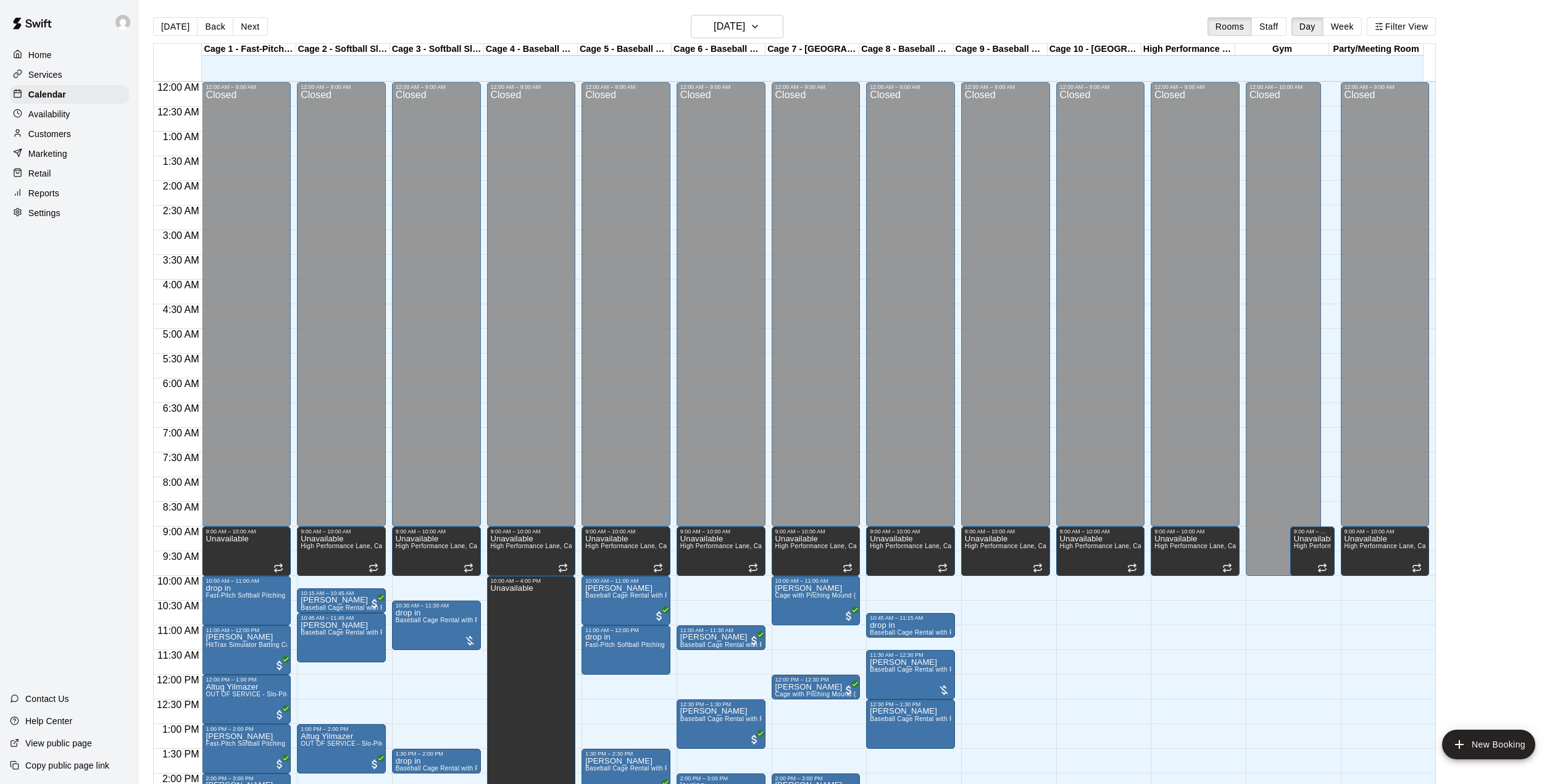
scroll to position [349, 0]
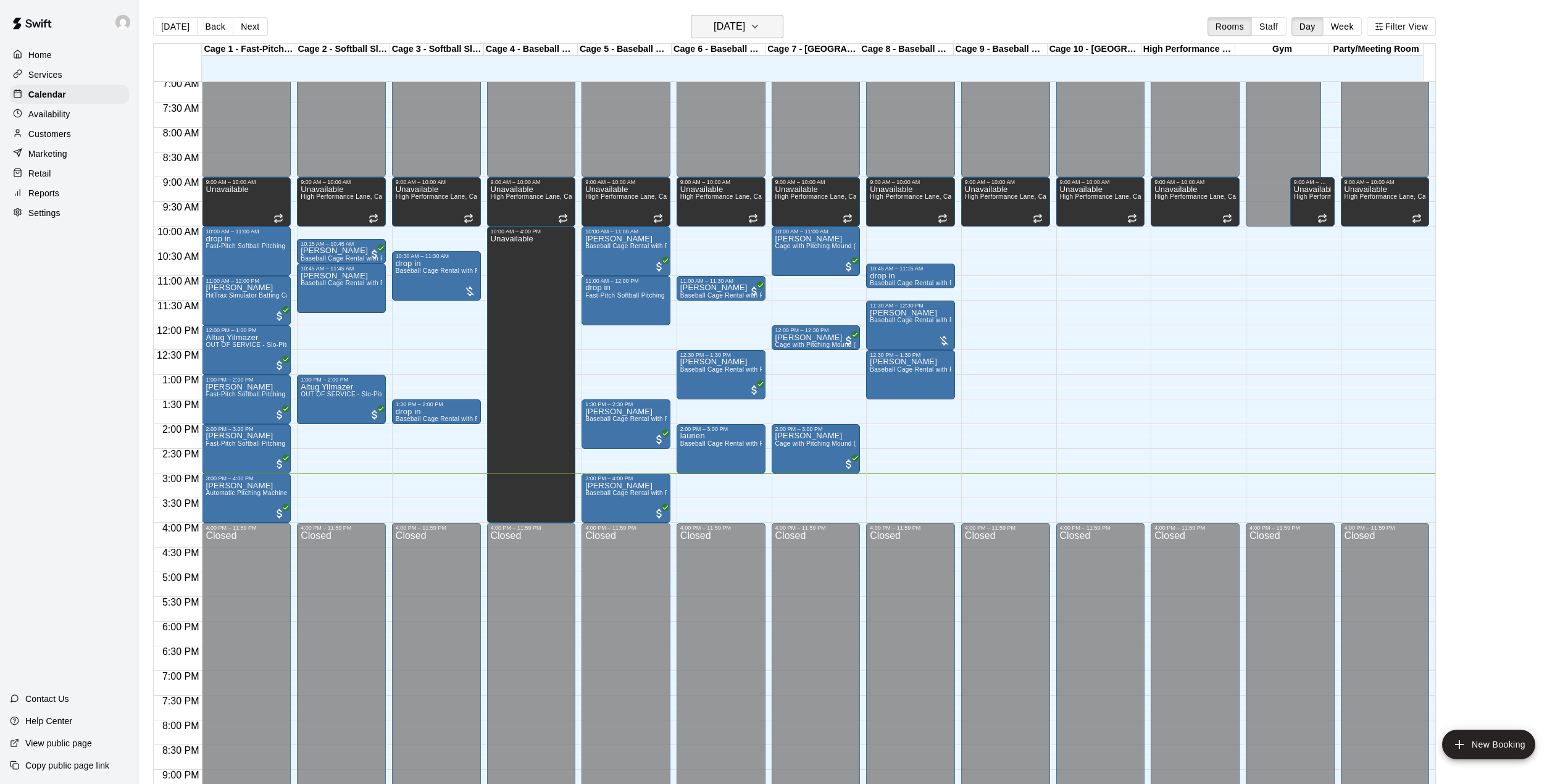
click at [746, 24] on h6 "[DATE]" at bounding box center [729, 27] width 31 height 18
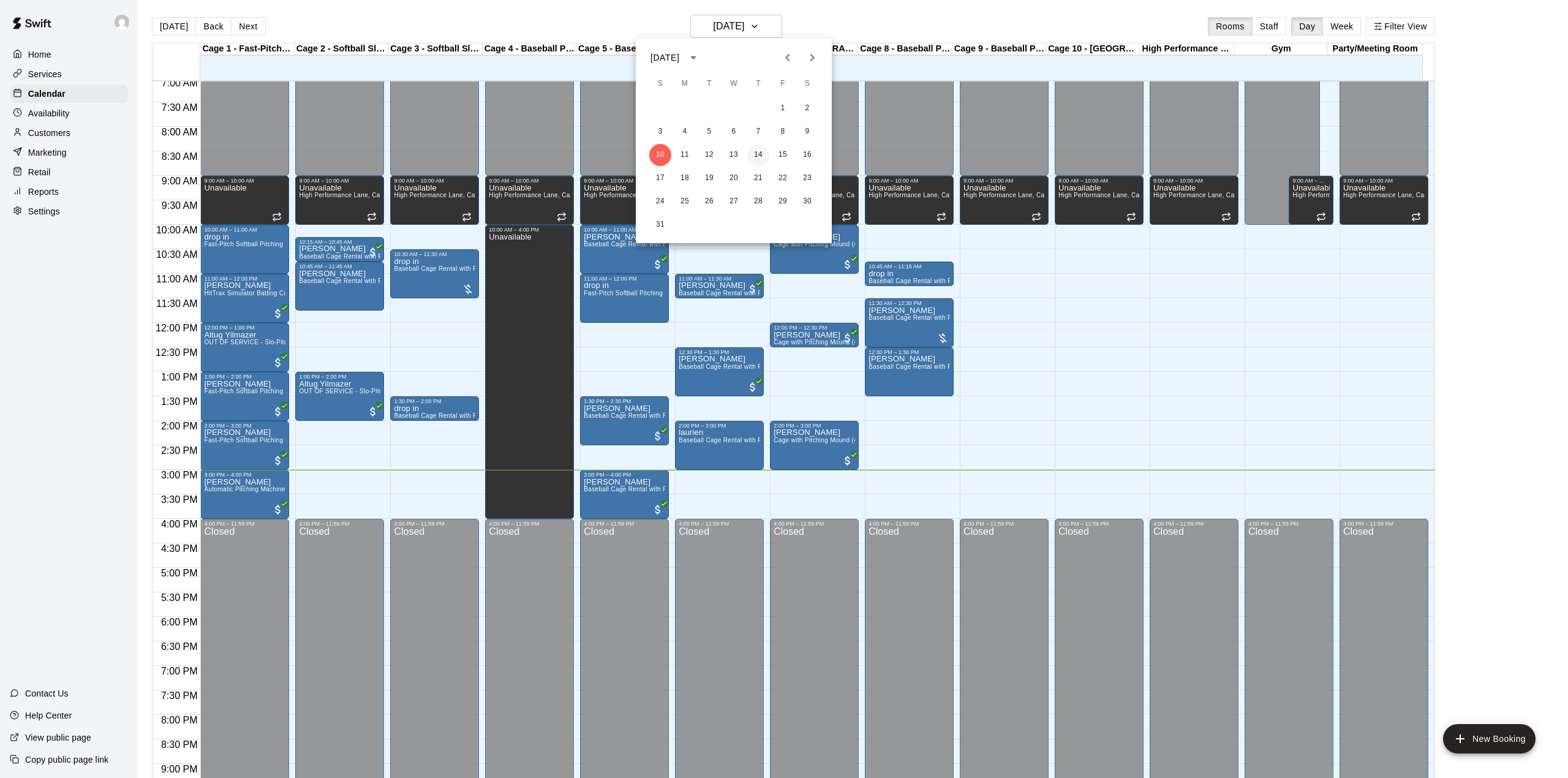
click at [757, 153] on button "14" at bounding box center [758, 155] width 22 height 22
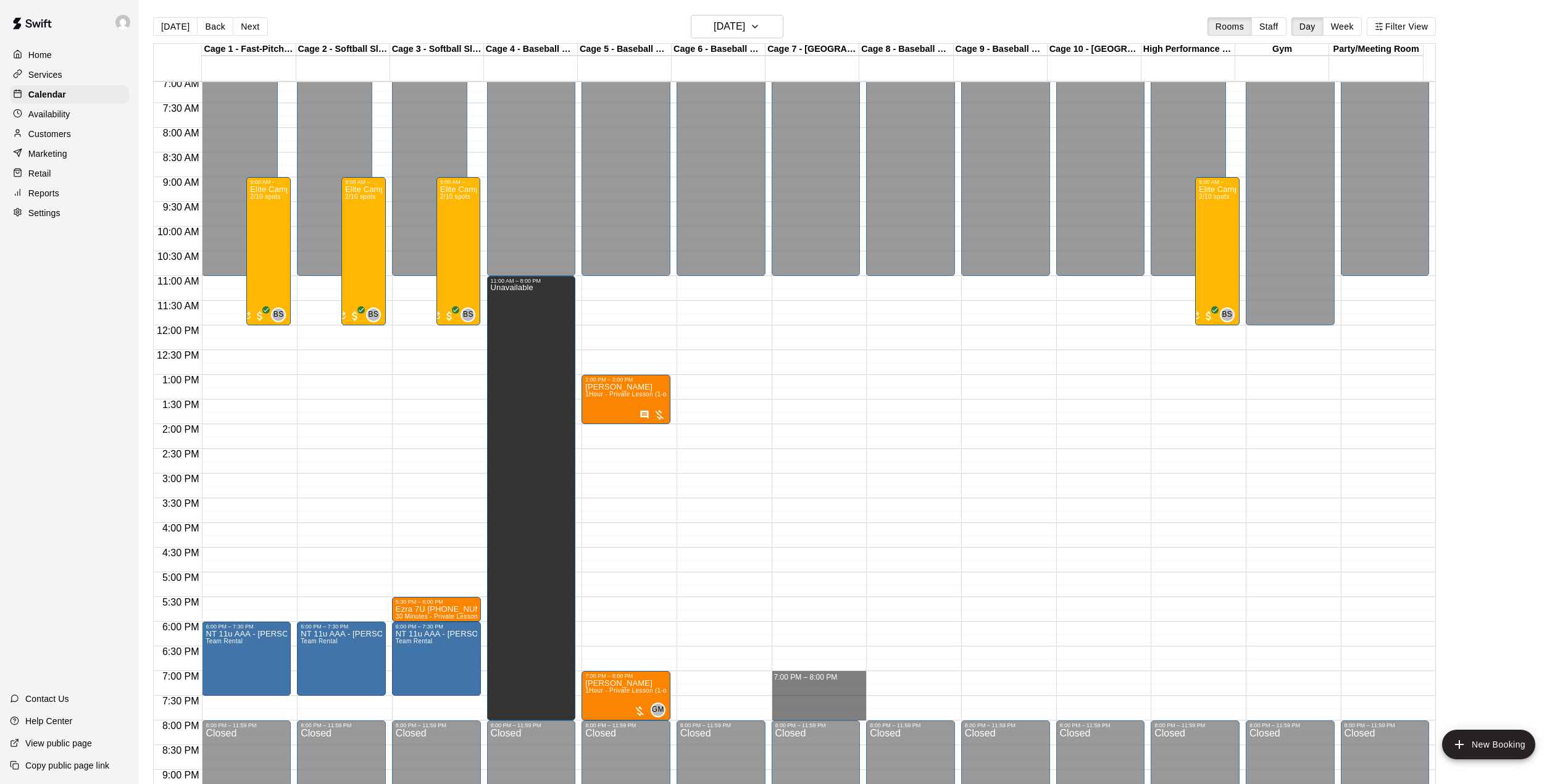
drag, startPoint x: 818, startPoint y: 679, endPoint x: 825, endPoint y: 712, distance: 33.7
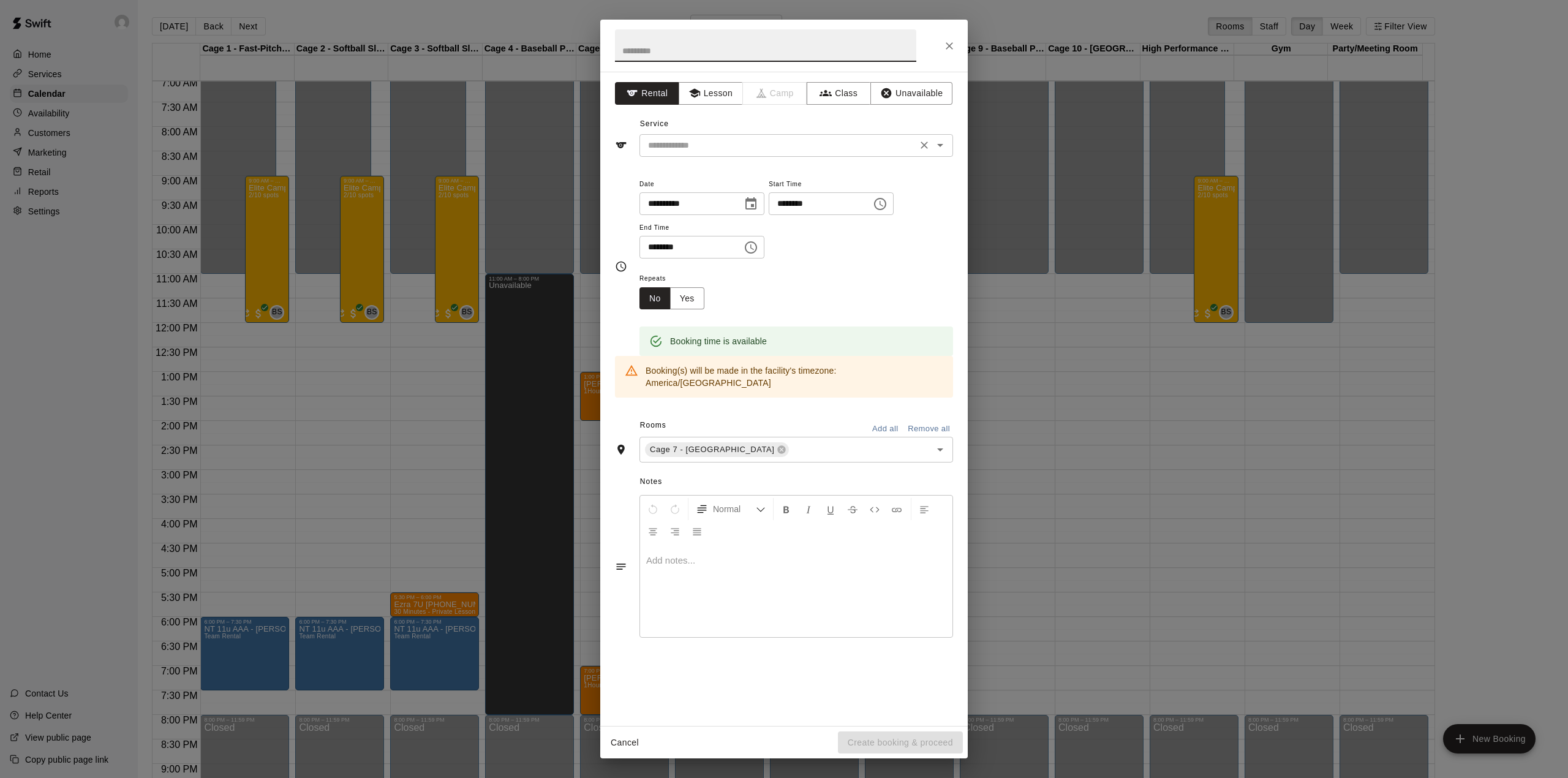
click at [694, 146] on input "text" at bounding box center [778, 145] width 270 height 15
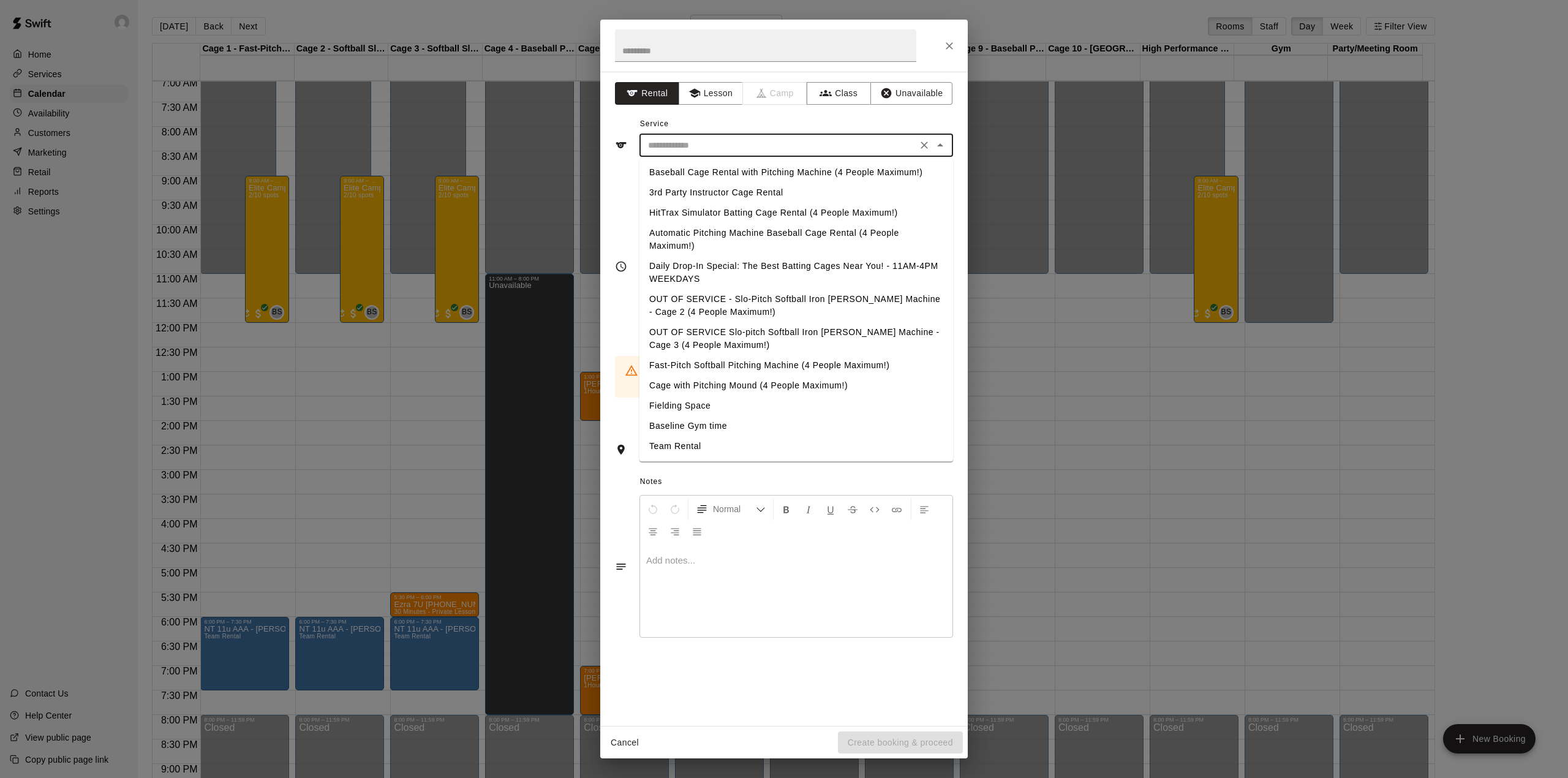
click at [757, 383] on li "Cage with Pitching Mound (4 People Maximum!)" at bounding box center [796, 386] width 314 height 20
type input "**********"
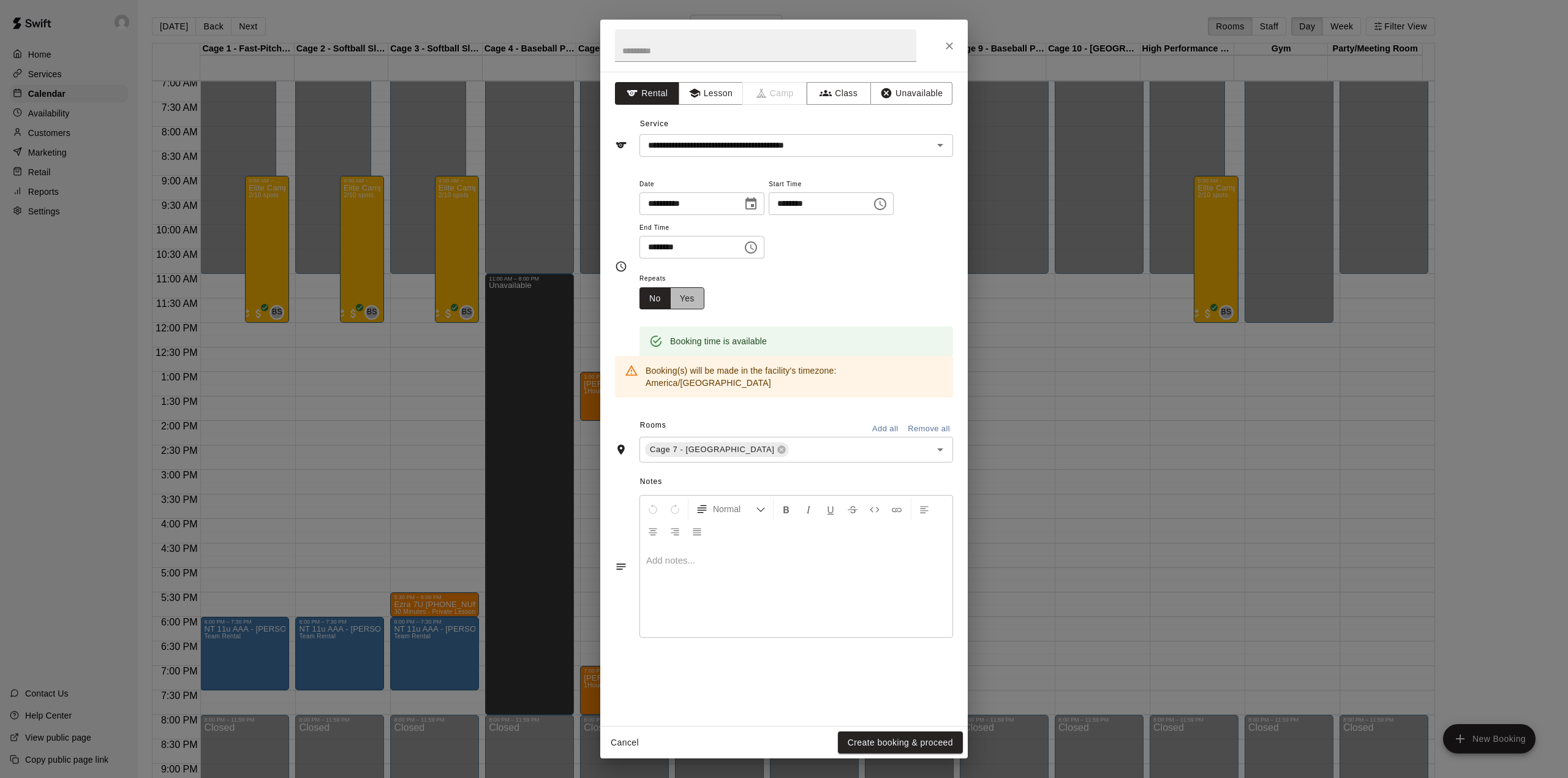
click at [702, 299] on button "Yes" at bounding box center [687, 299] width 34 height 23
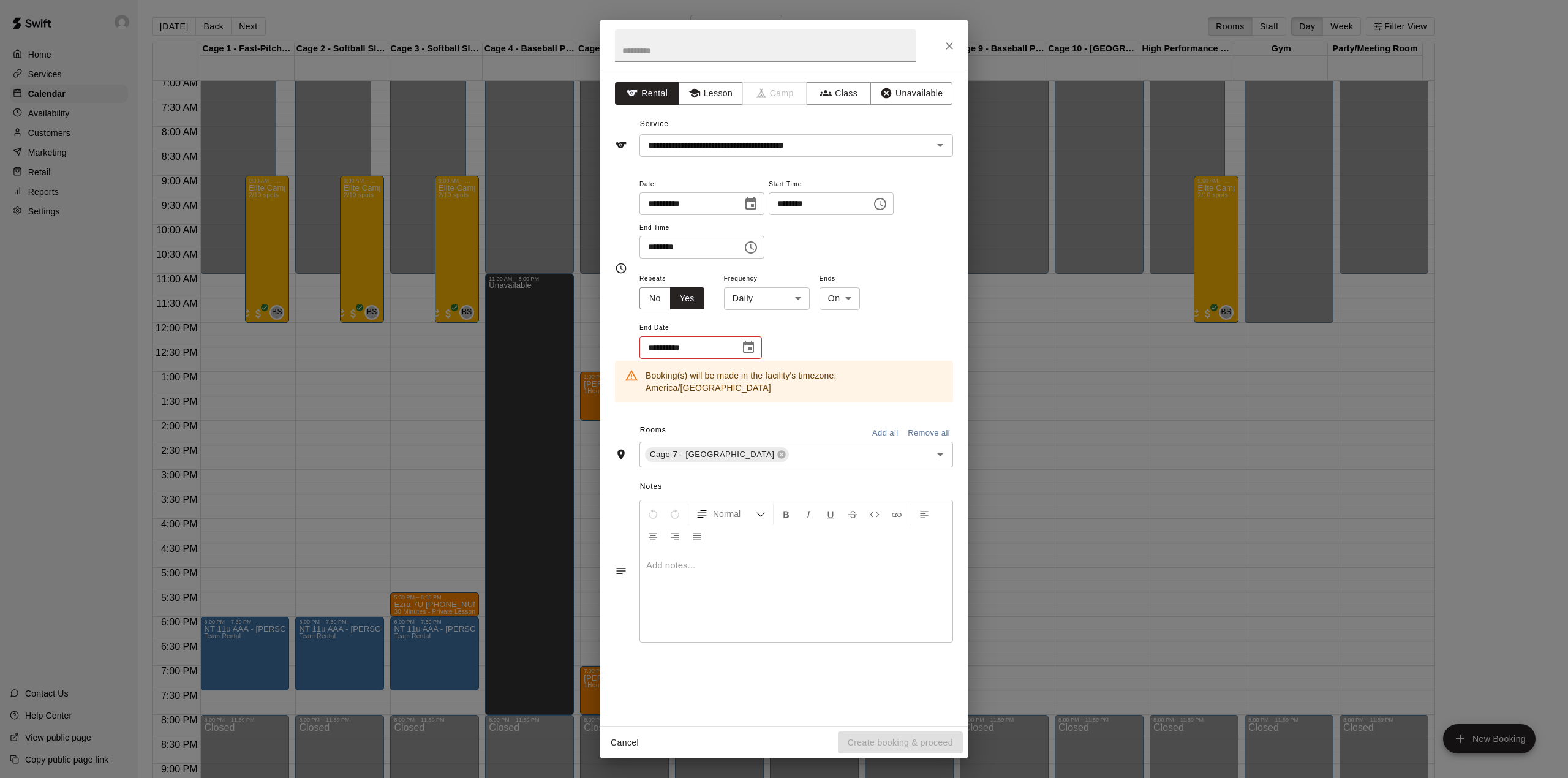
click at [783, 301] on body "Home Services Calendar Availability Customers Marketing Retail Reports Settings…" at bounding box center [784, 399] width 1568 height 797
click at [769, 337] on li "Weekly [DATE]" at bounding box center [767, 345] width 153 height 20
type input "******"
click at [869, 295] on body "Home Services Calendar Availability Customers Marketing Retail Reports Settings…" at bounding box center [784, 399] width 1568 height 797
click at [866, 320] on li "On" at bounding box center [867, 325] width 40 height 20
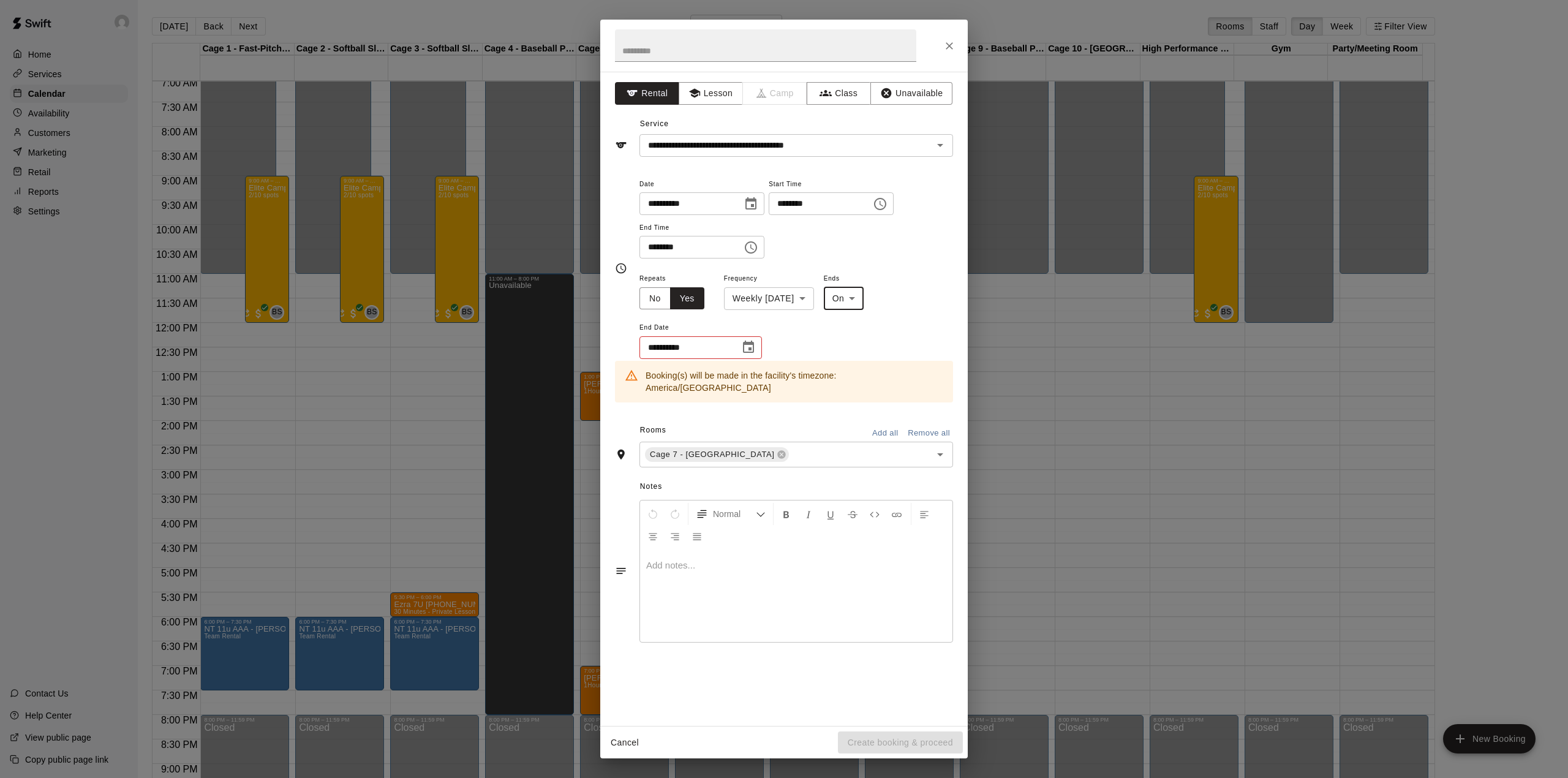
click at [760, 351] on button "Choose date" at bounding box center [748, 347] width 24 height 24
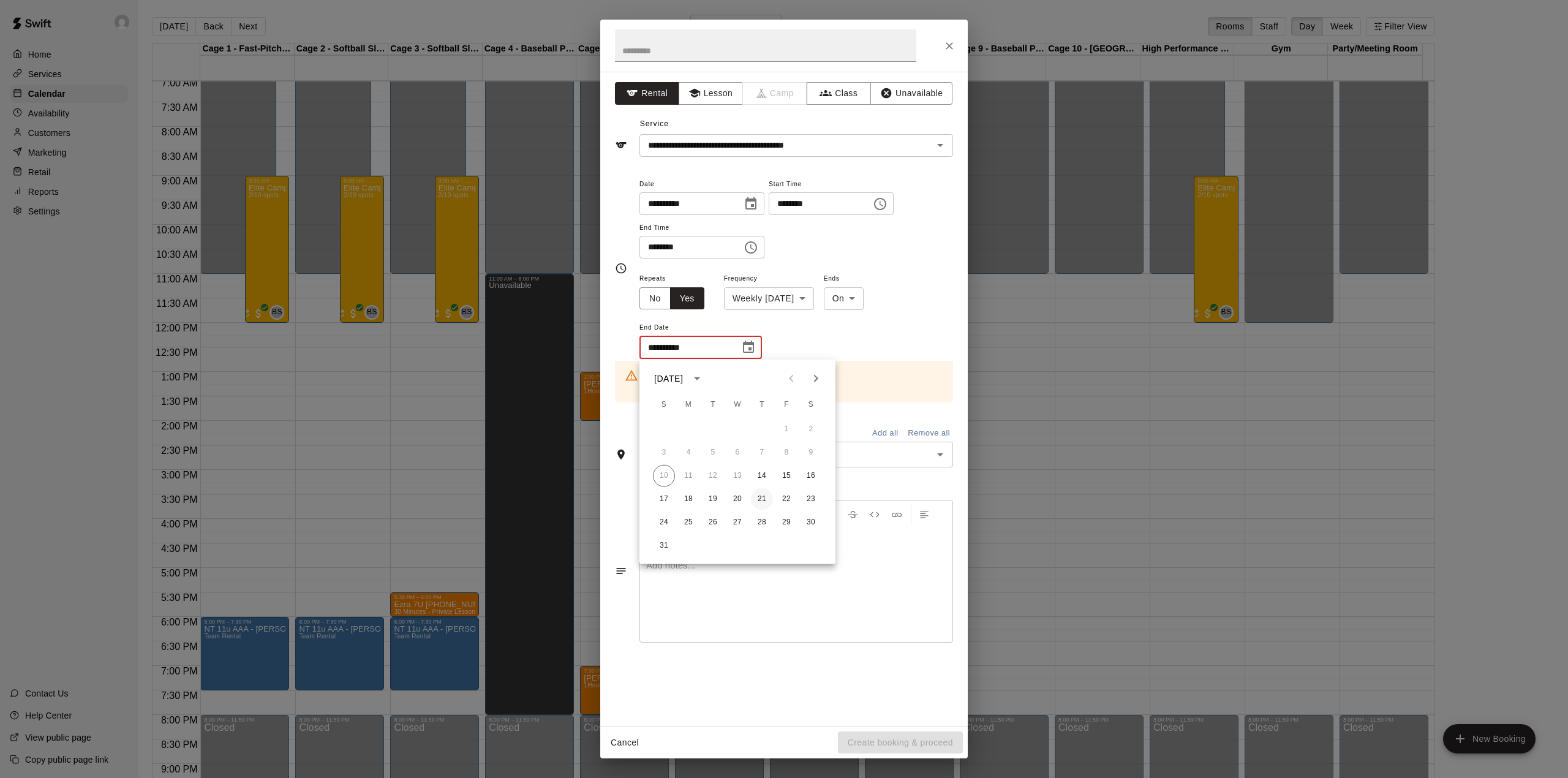
click at [756, 496] on button "21" at bounding box center [762, 499] width 22 height 22
type input "**********"
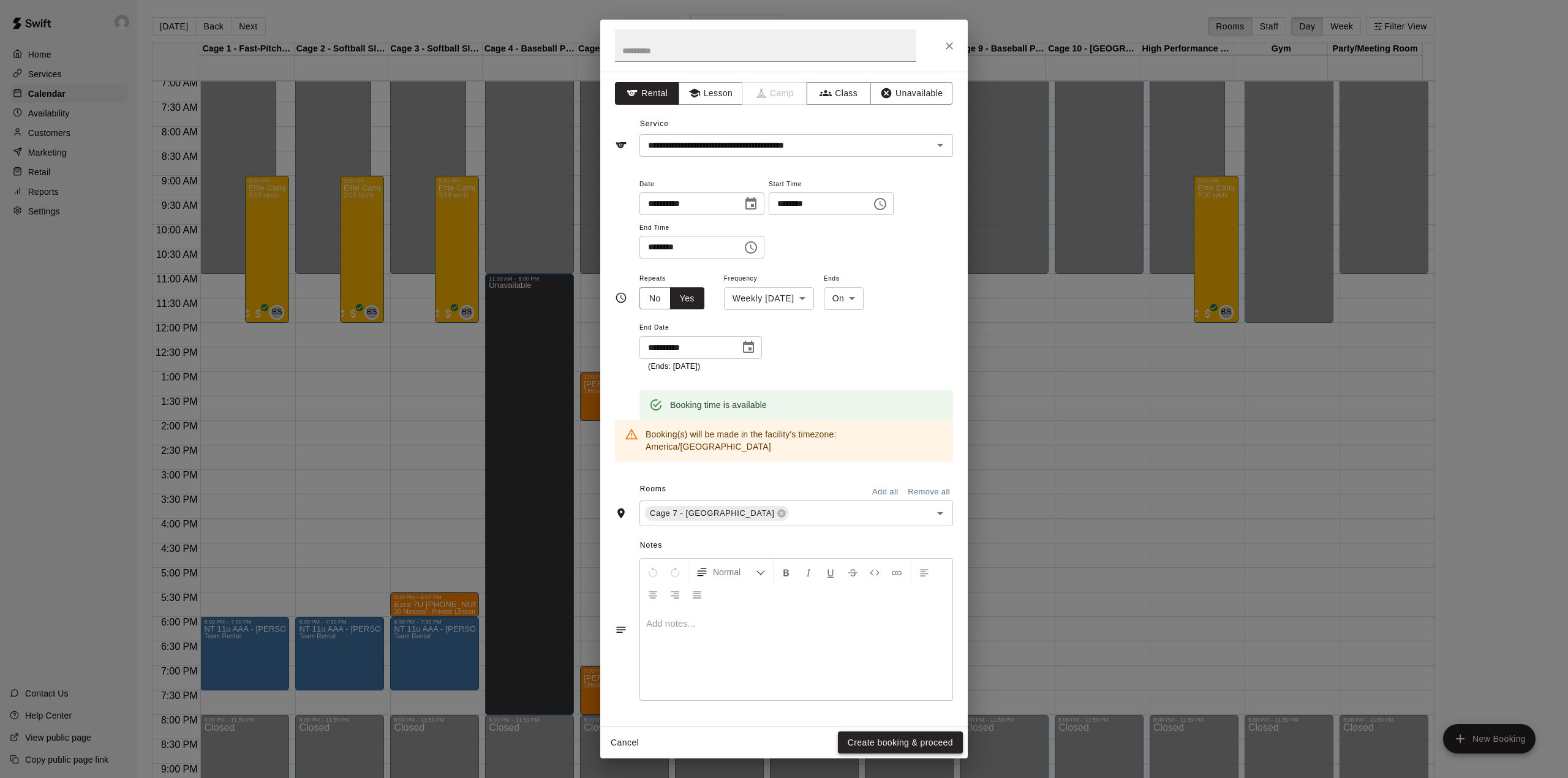
click at [887, 739] on button "Create booking & proceed" at bounding box center [901, 743] width 125 height 23
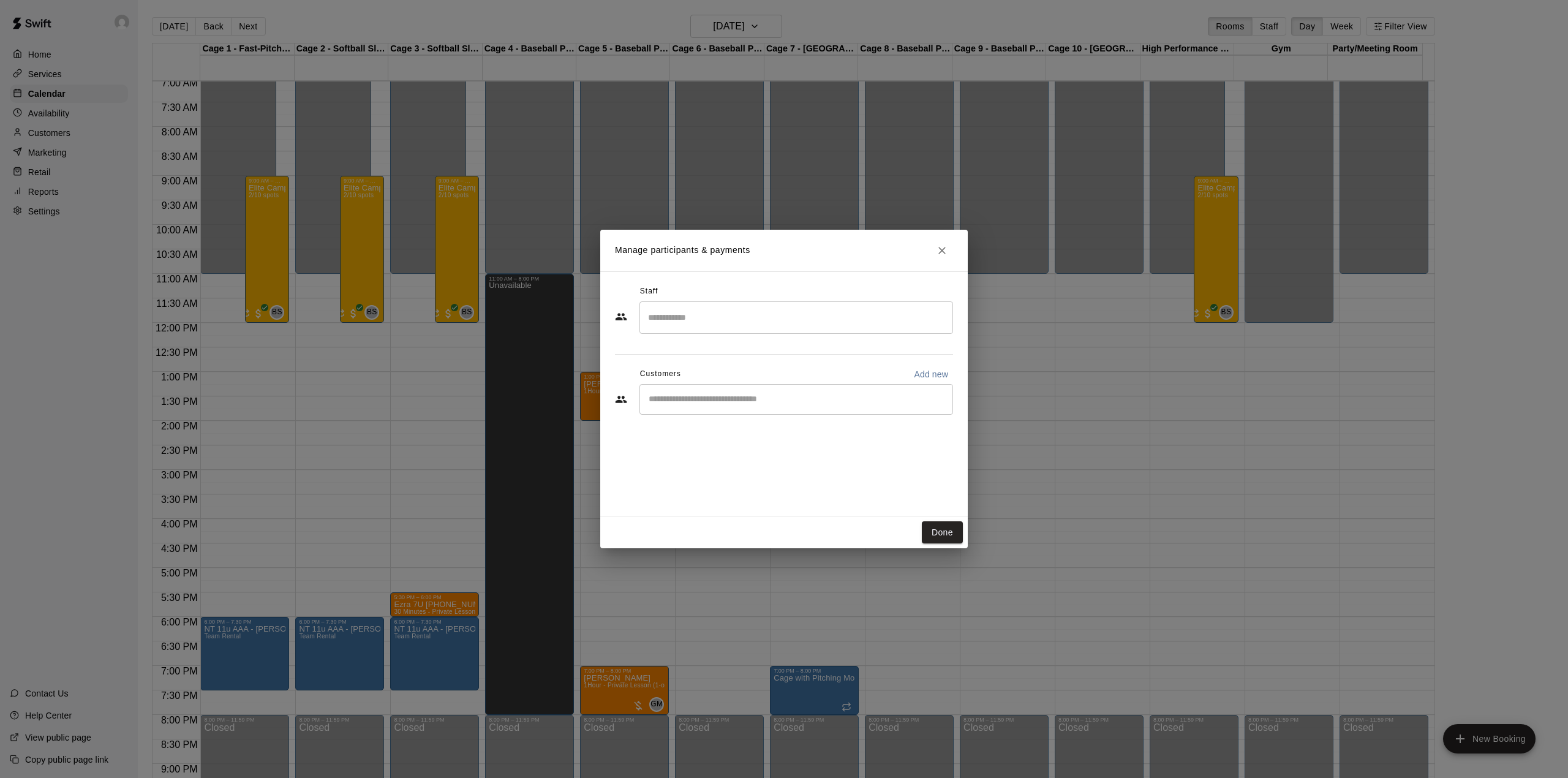
click at [776, 400] on input "Start typing to search customers..." at bounding box center [796, 399] width 303 height 13
type input "****"
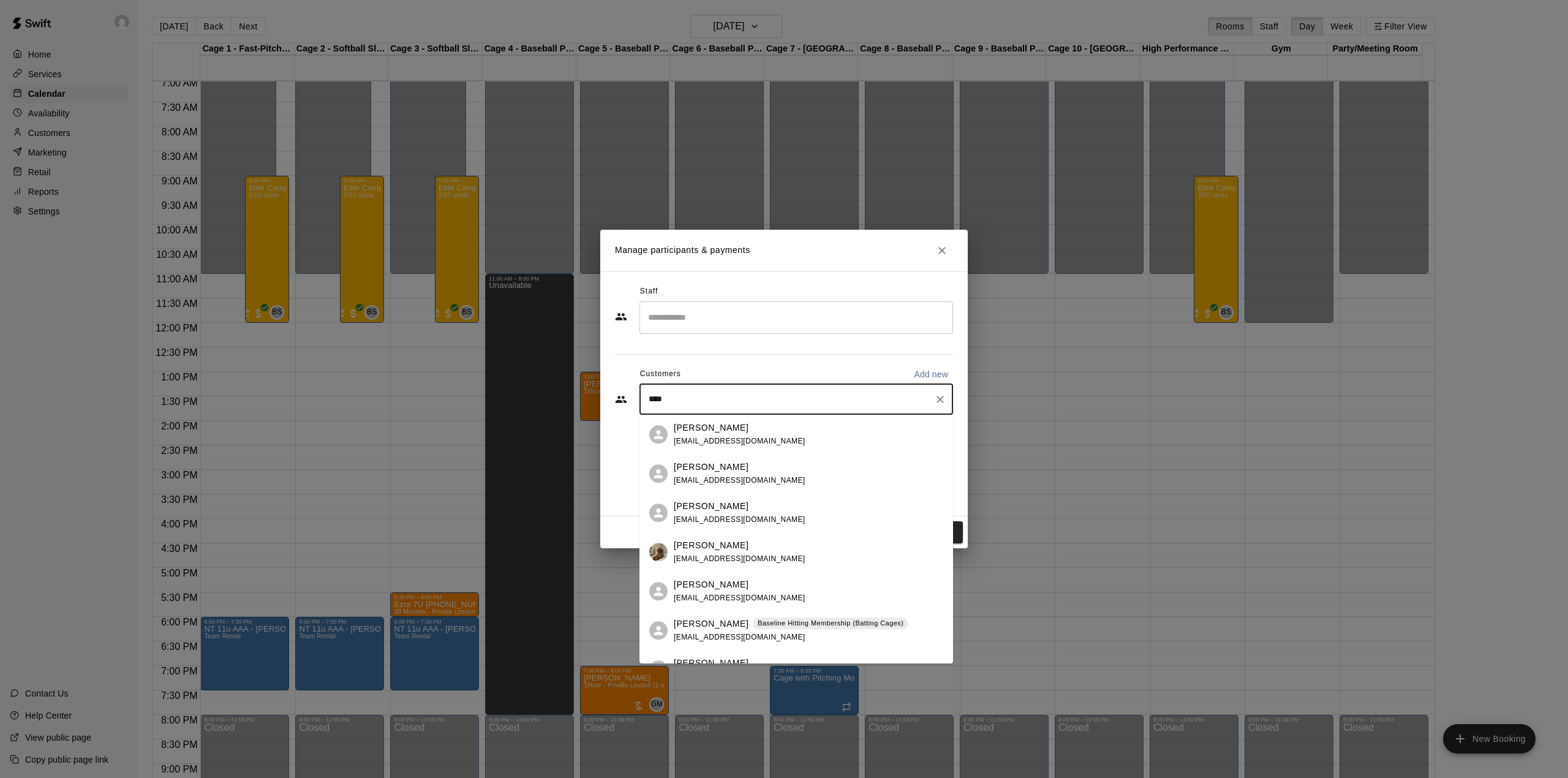
click at [824, 637] on div "[PERSON_NAME] Baseline Hitting Membership (Batting Cages) [EMAIL_ADDRESS][DOMAI…" at bounding box center [791, 631] width 235 height 26
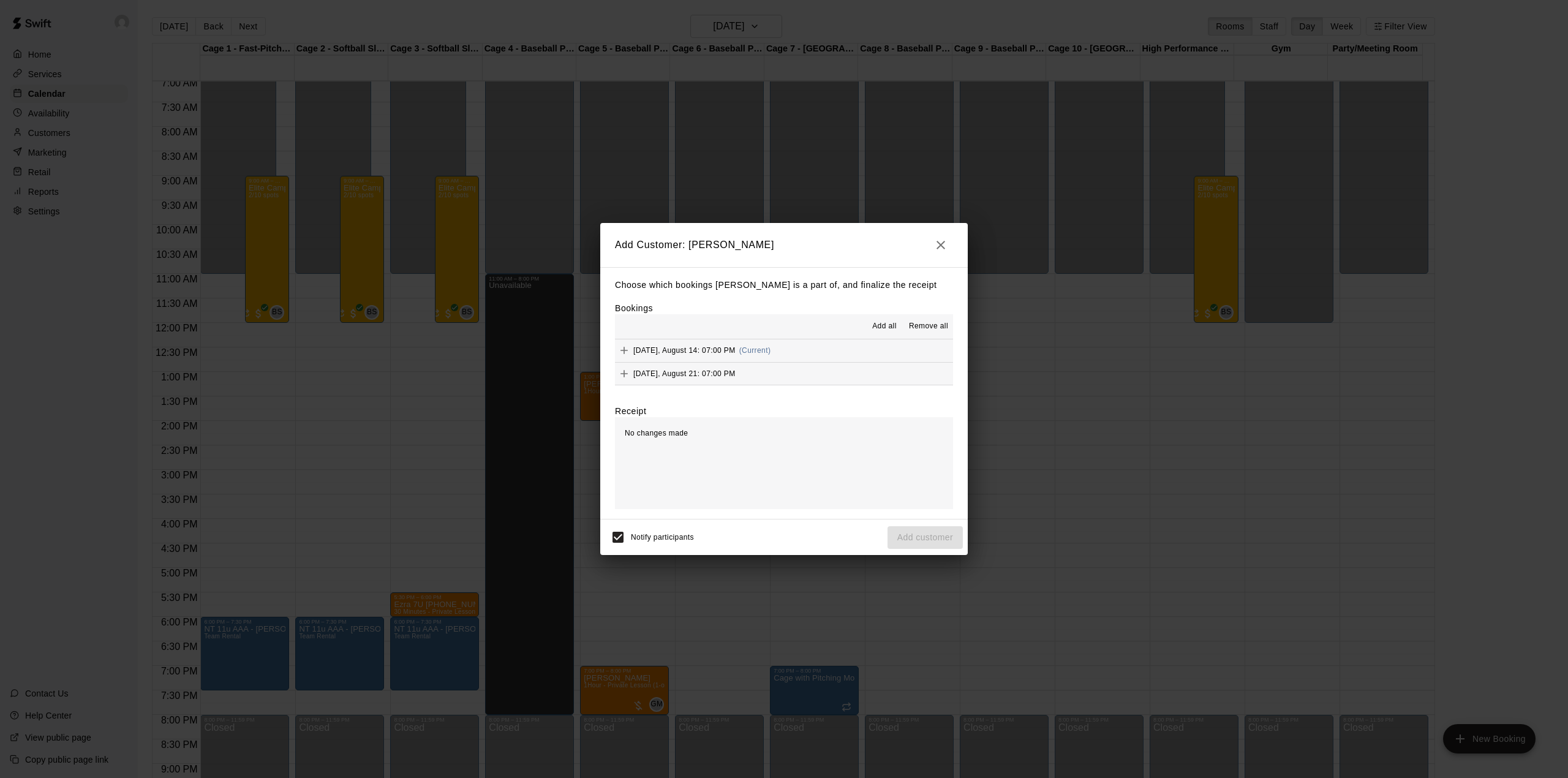
click at [885, 329] on span "Add all" at bounding box center [884, 326] width 24 height 13
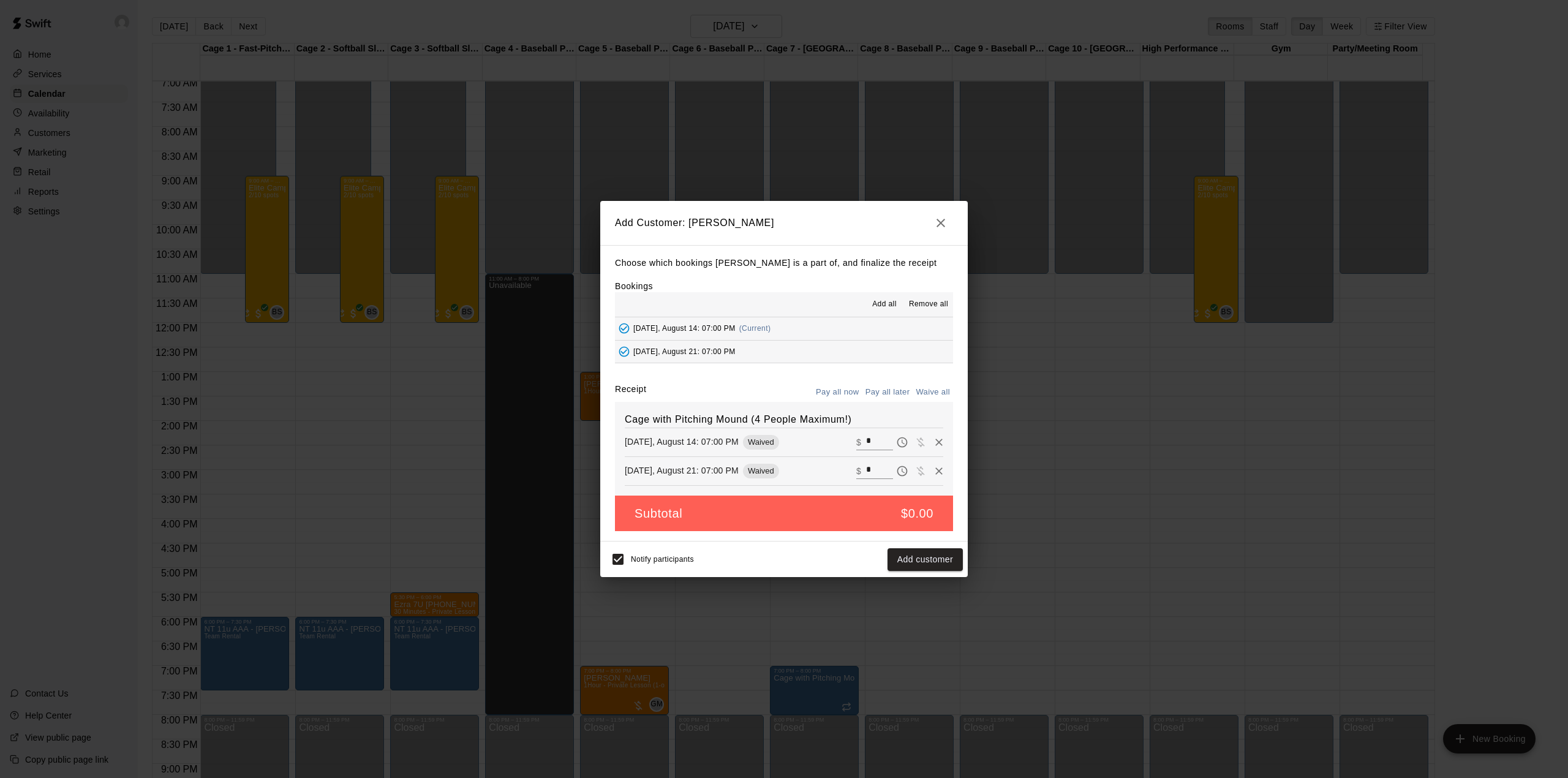
click at [911, 549] on div "Notify participants Add customer" at bounding box center [783, 559] width 358 height 26
click at [911, 552] on button "Add customer" at bounding box center [925, 559] width 75 height 23
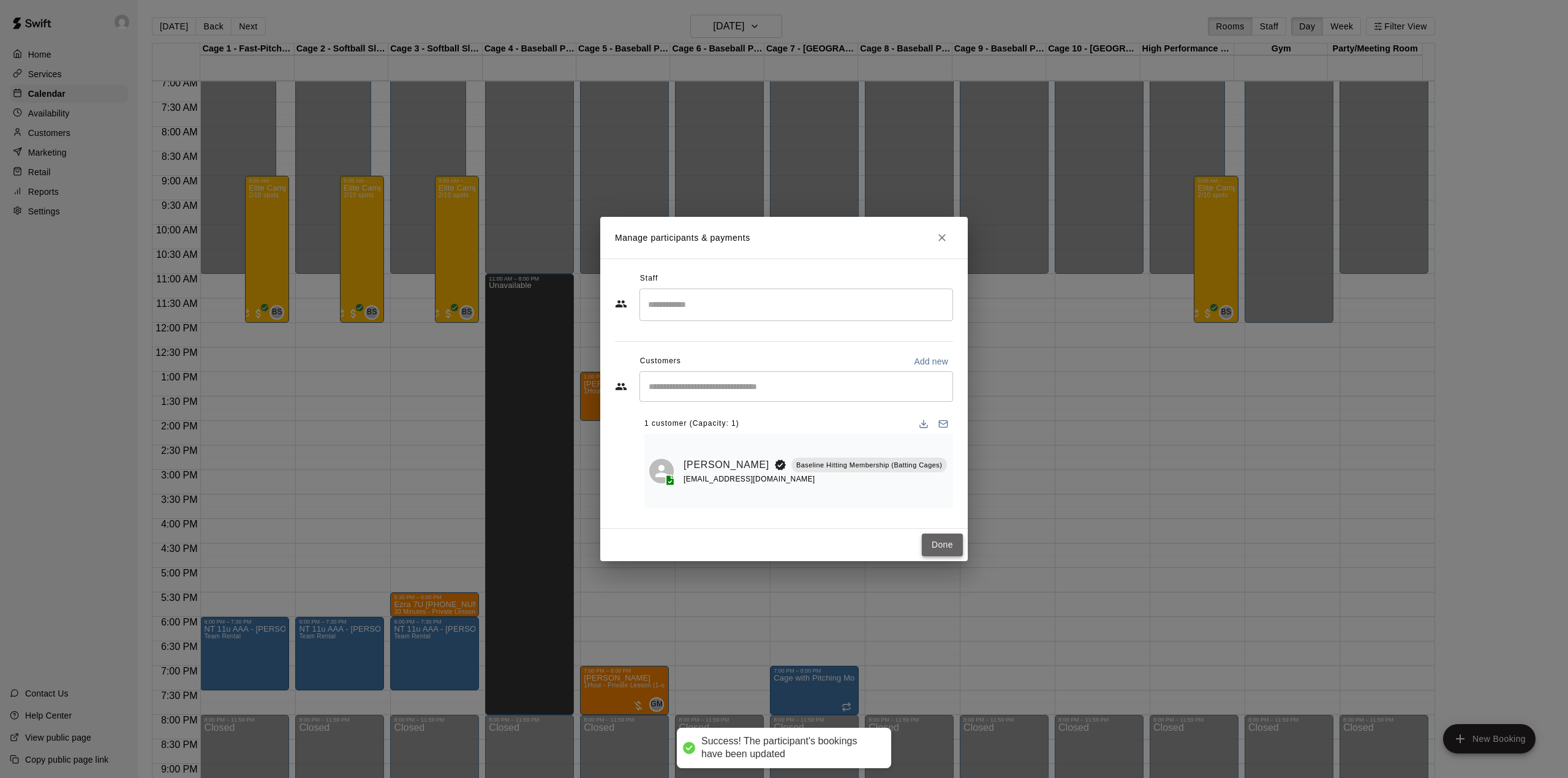
click at [937, 543] on button "Done" at bounding box center [942, 545] width 41 height 23
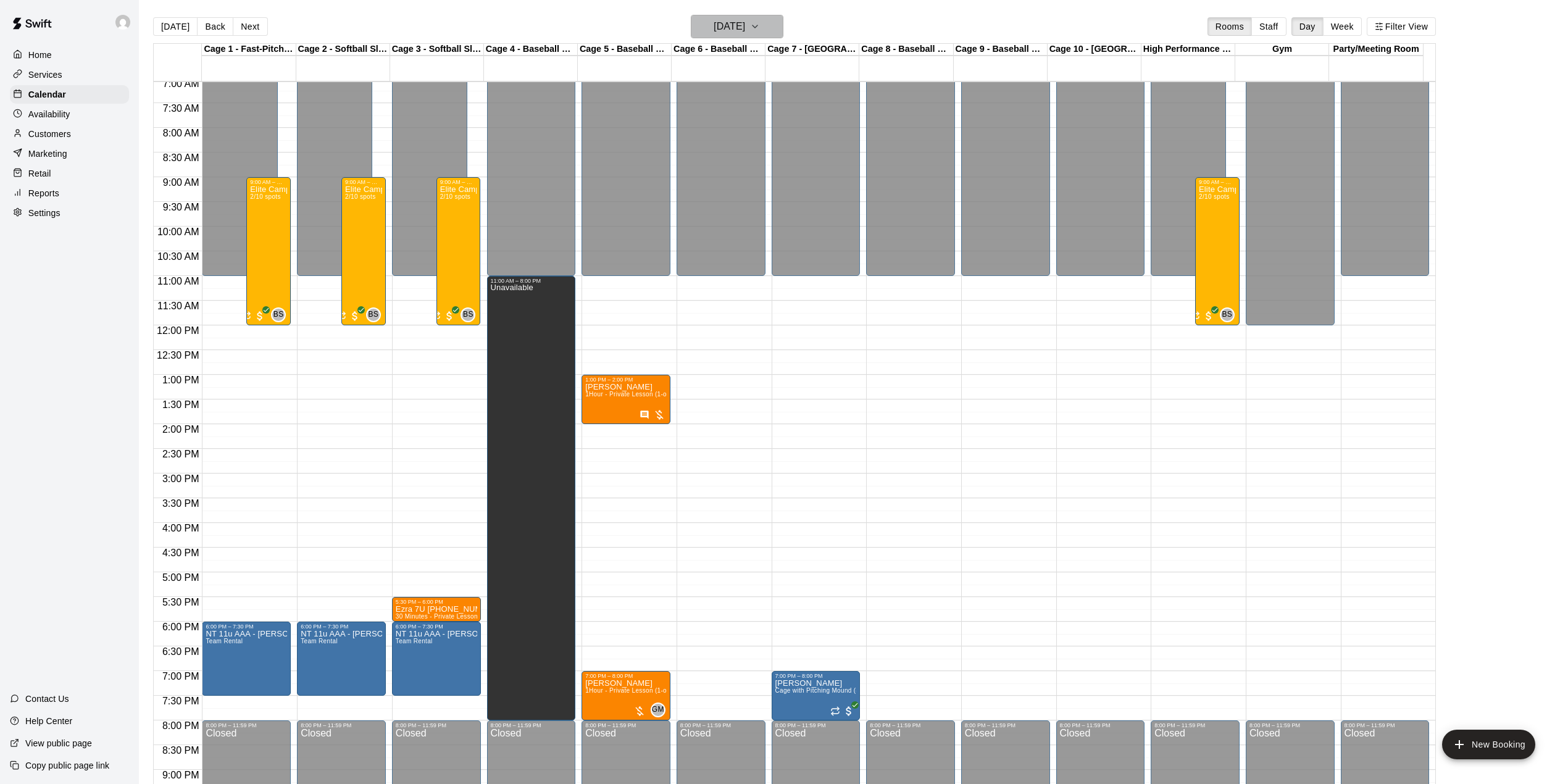
click at [760, 32] on icon "button" at bounding box center [755, 26] width 10 height 15
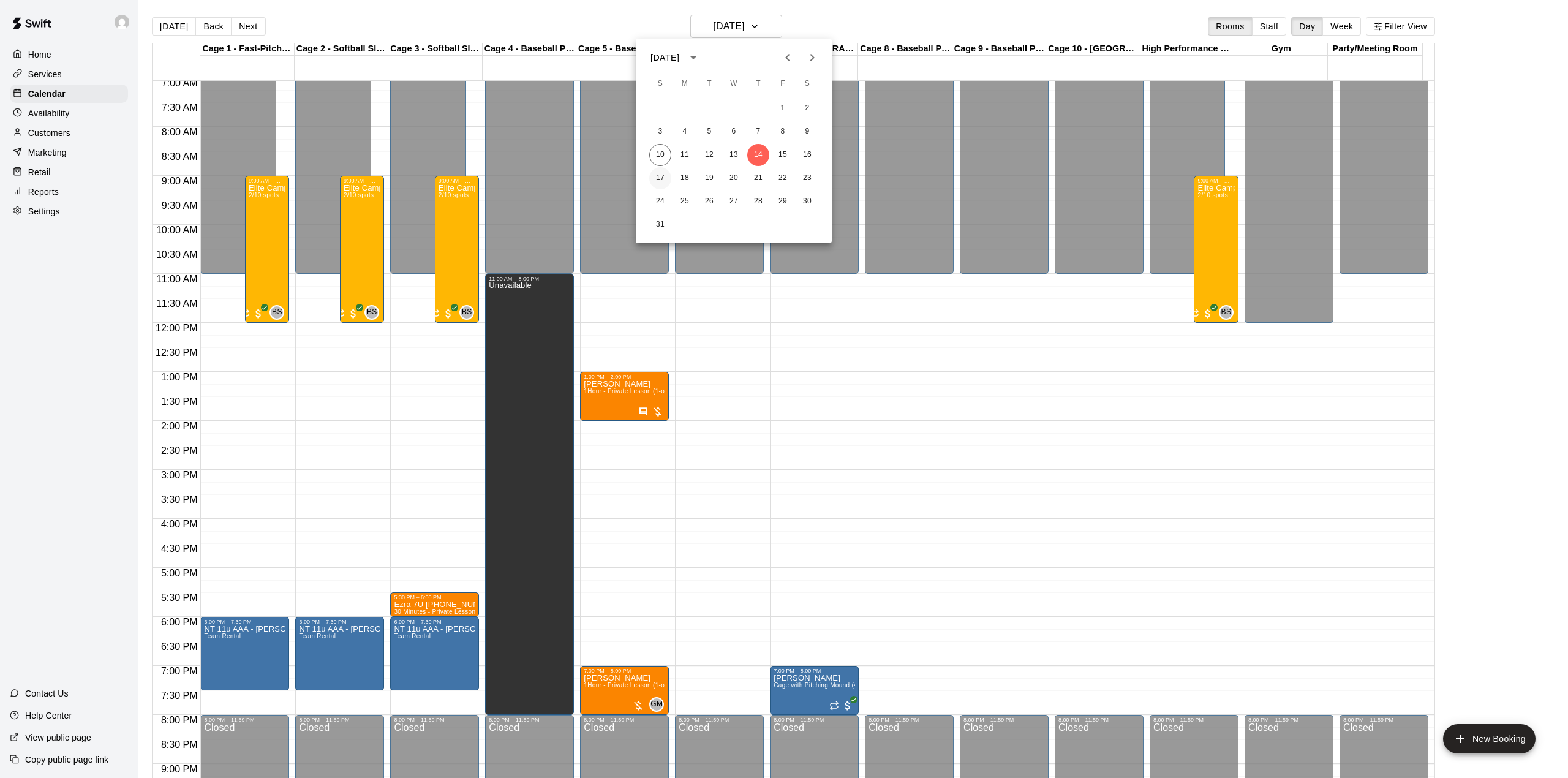
click at [662, 172] on button "17" at bounding box center [660, 179] width 22 height 22
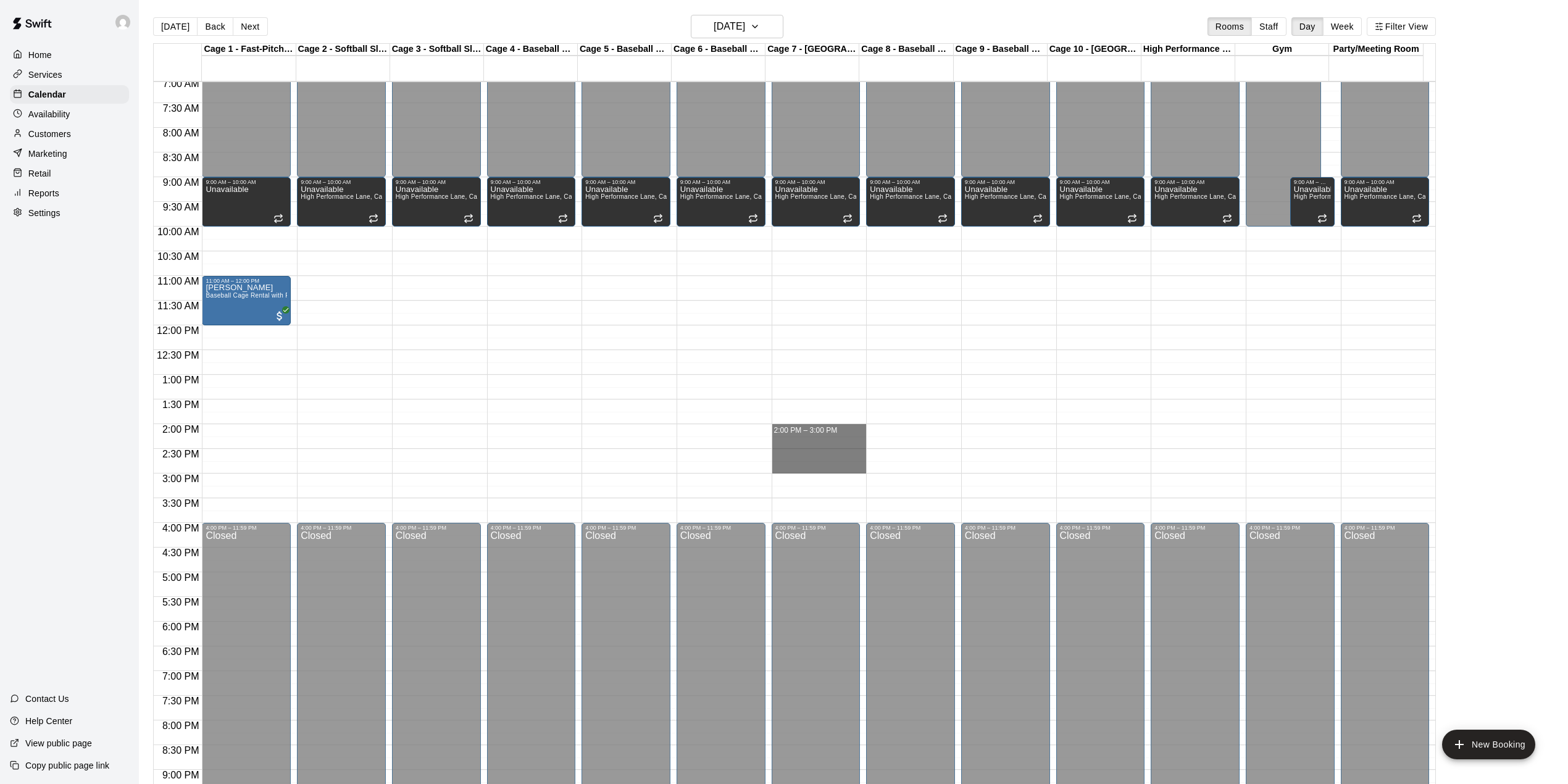
drag, startPoint x: 796, startPoint y: 427, endPoint x: 801, endPoint y: 467, distance: 40.3
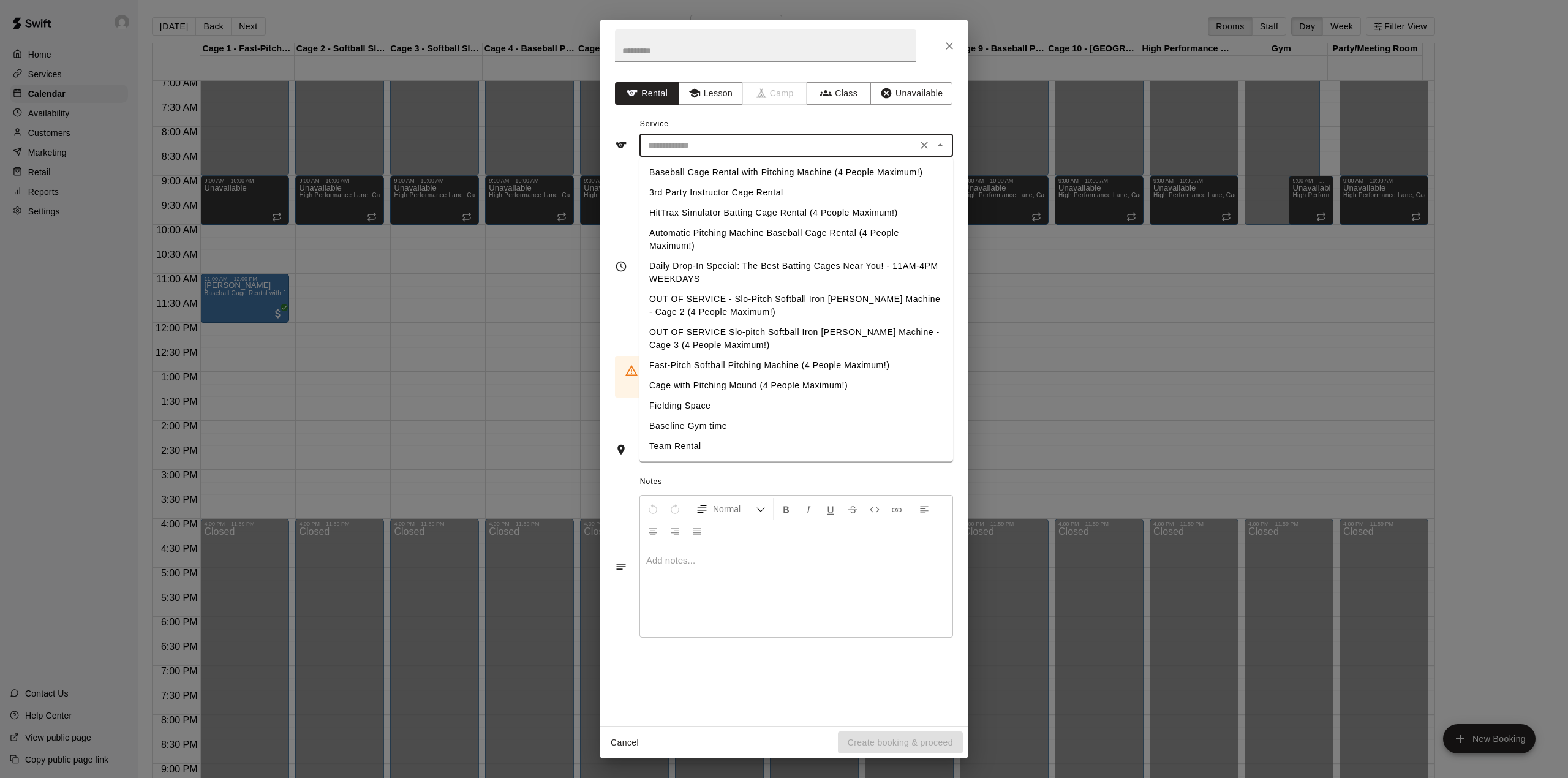
click at [722, 140] on input "text" at bounding box center [778, 145] width 270 height 15
click at [750, 385] on li "Cage with Pitching Mound (4 People Maximum!)" at bounding box center [796, 386] width 314 height 20
type input "**********"
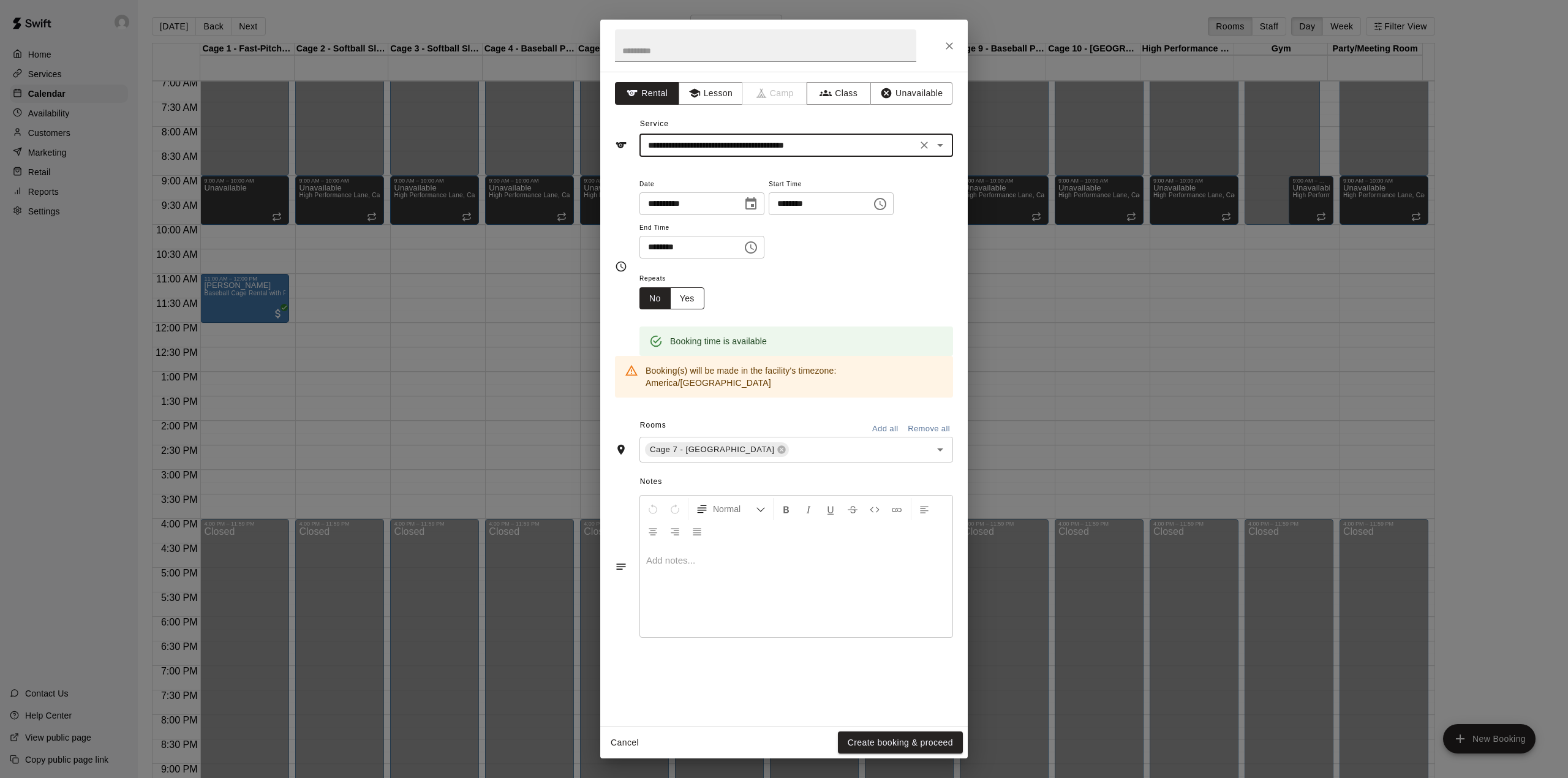
click at [701, 299] on button "Yes" at bounding box center [687, 299] width 34 height 23
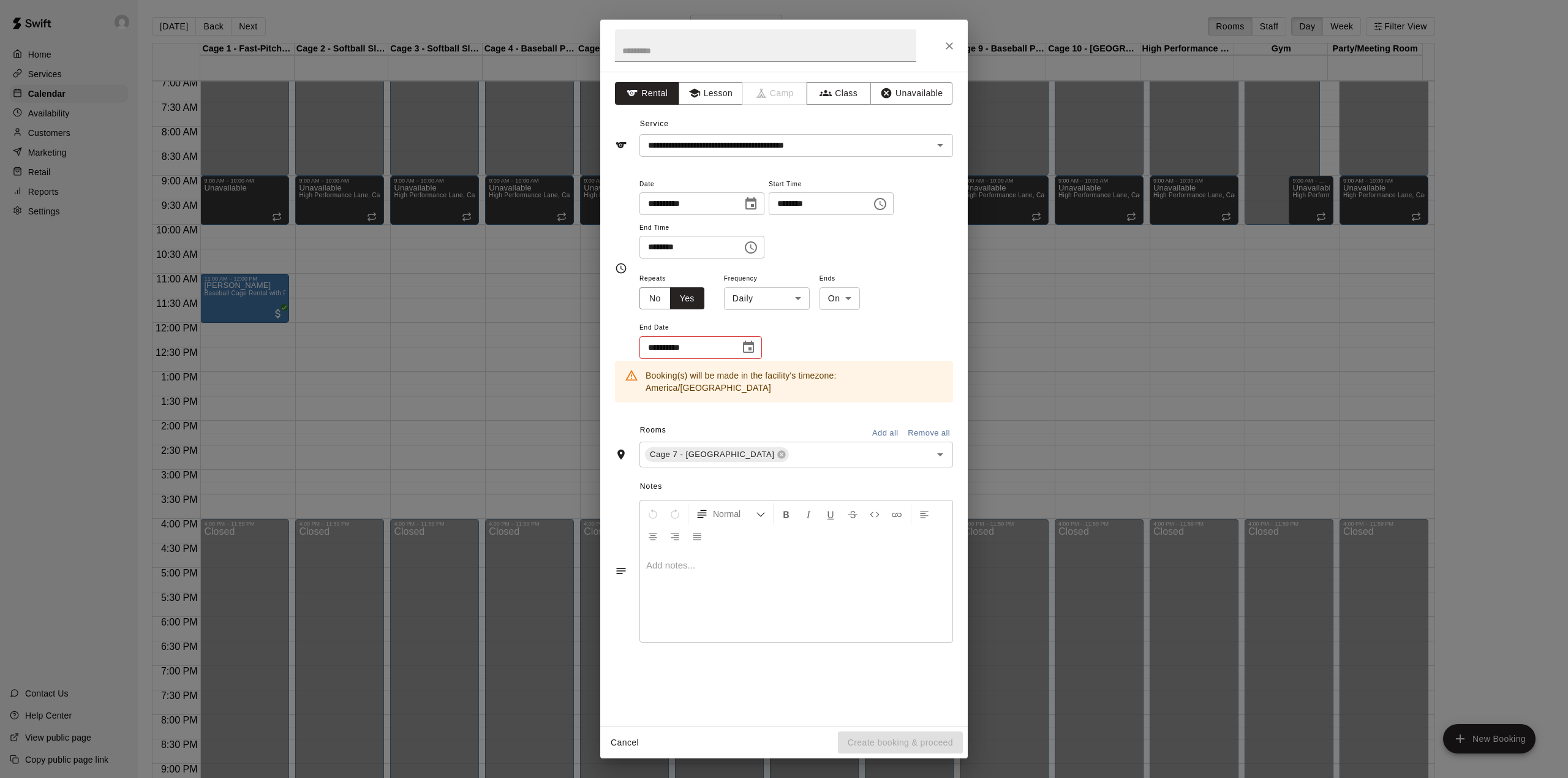
click at [782, 304] on body "Home Services Calendar Availability Customers Marketing Retail Reports Settings…" at bounding box center [784, 399] width 1568 height 797
click at [780, 336] on li "Weekly [DATE]" at bounding box center [767, 345] width 153 height 20
type input "******"
click at [750, 349] on icon "Choose date" at bounding box center [748, 347] width 15 height 15
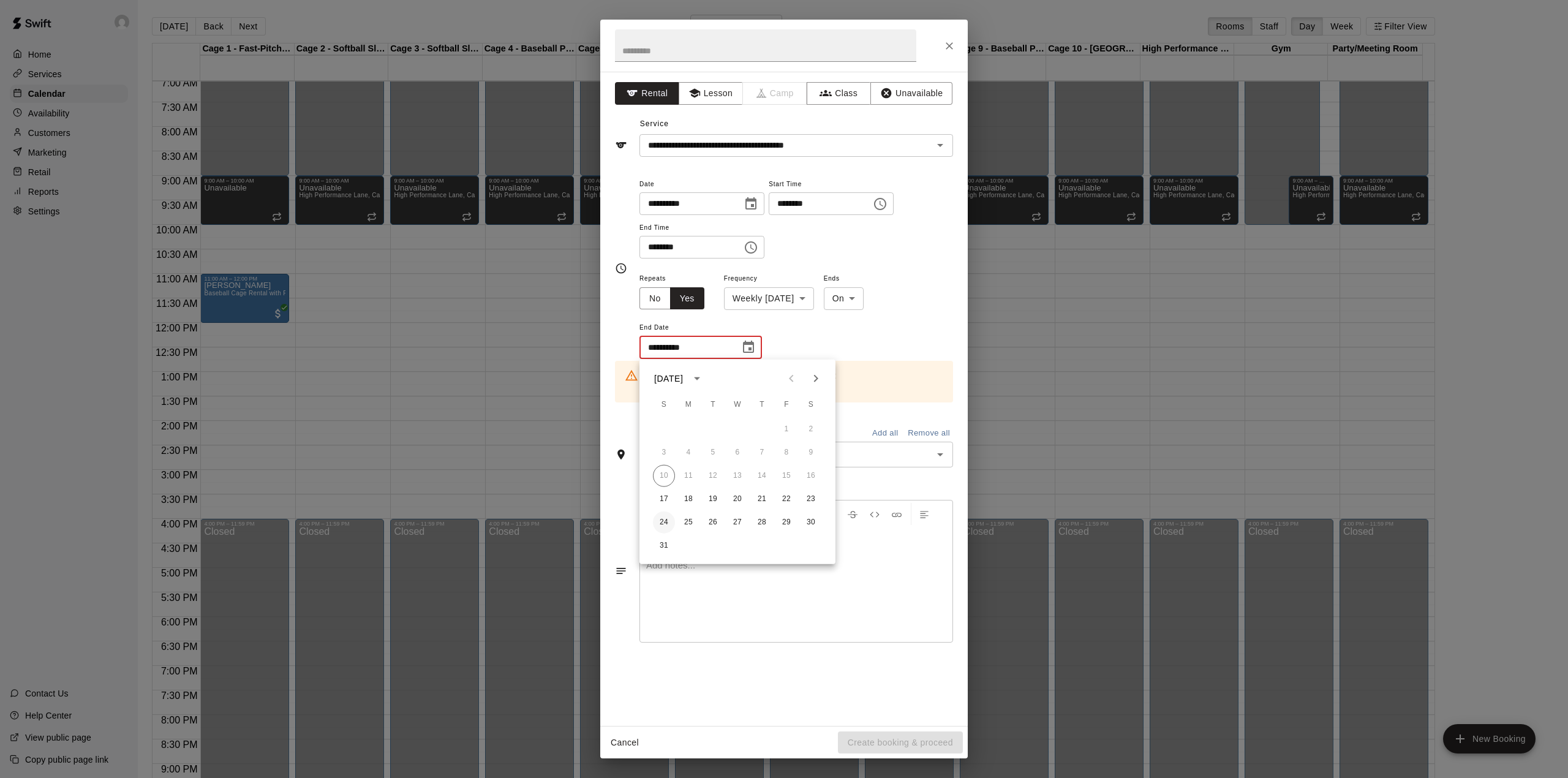
click at [664, 520] on button "24" at bounding box center [664, 522] width 22 height 22
type input "**********"
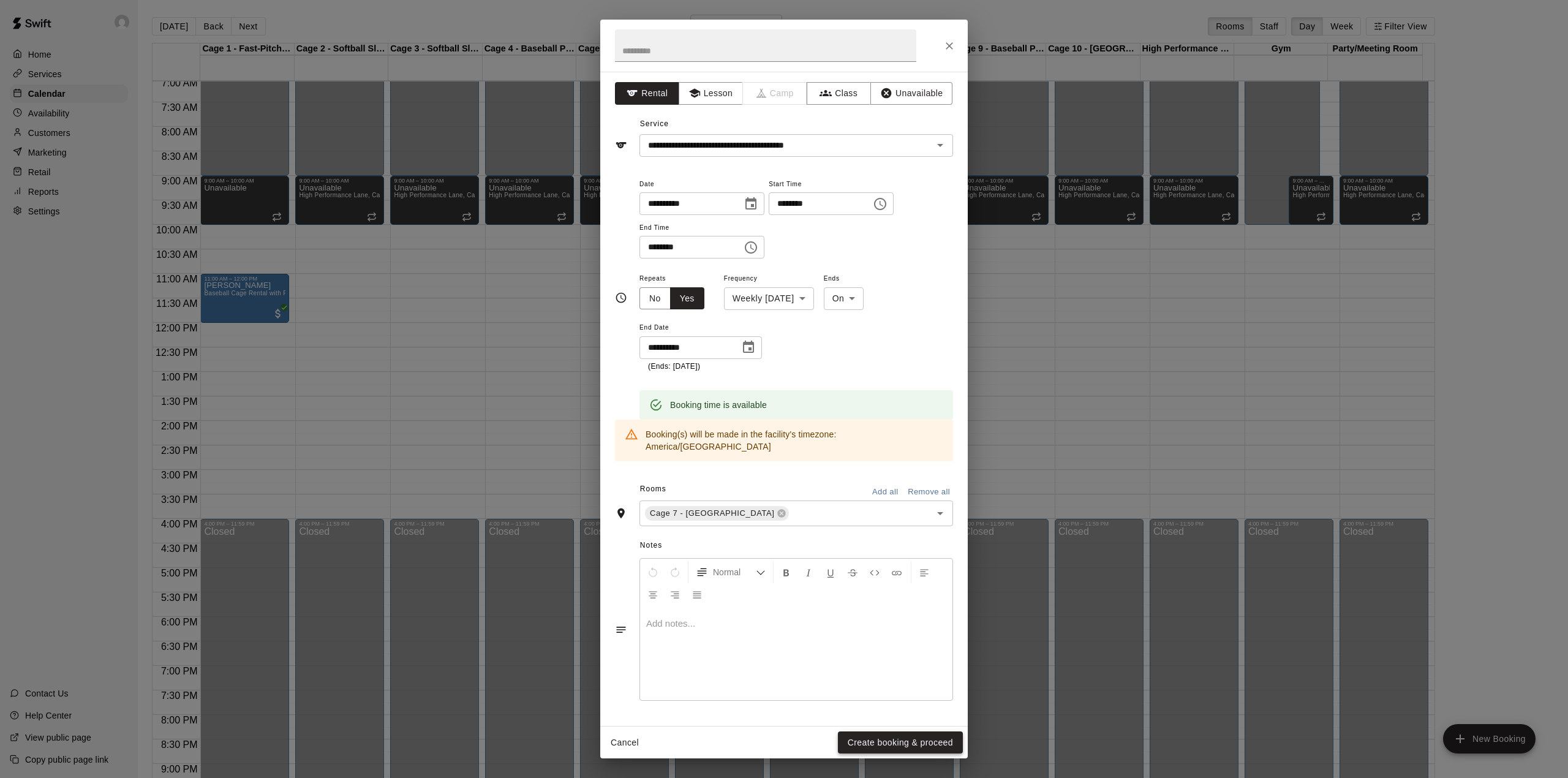
click at [887, 739] on button "Create booking & proceed" at bounding box center [901, 743] width 125 height 23
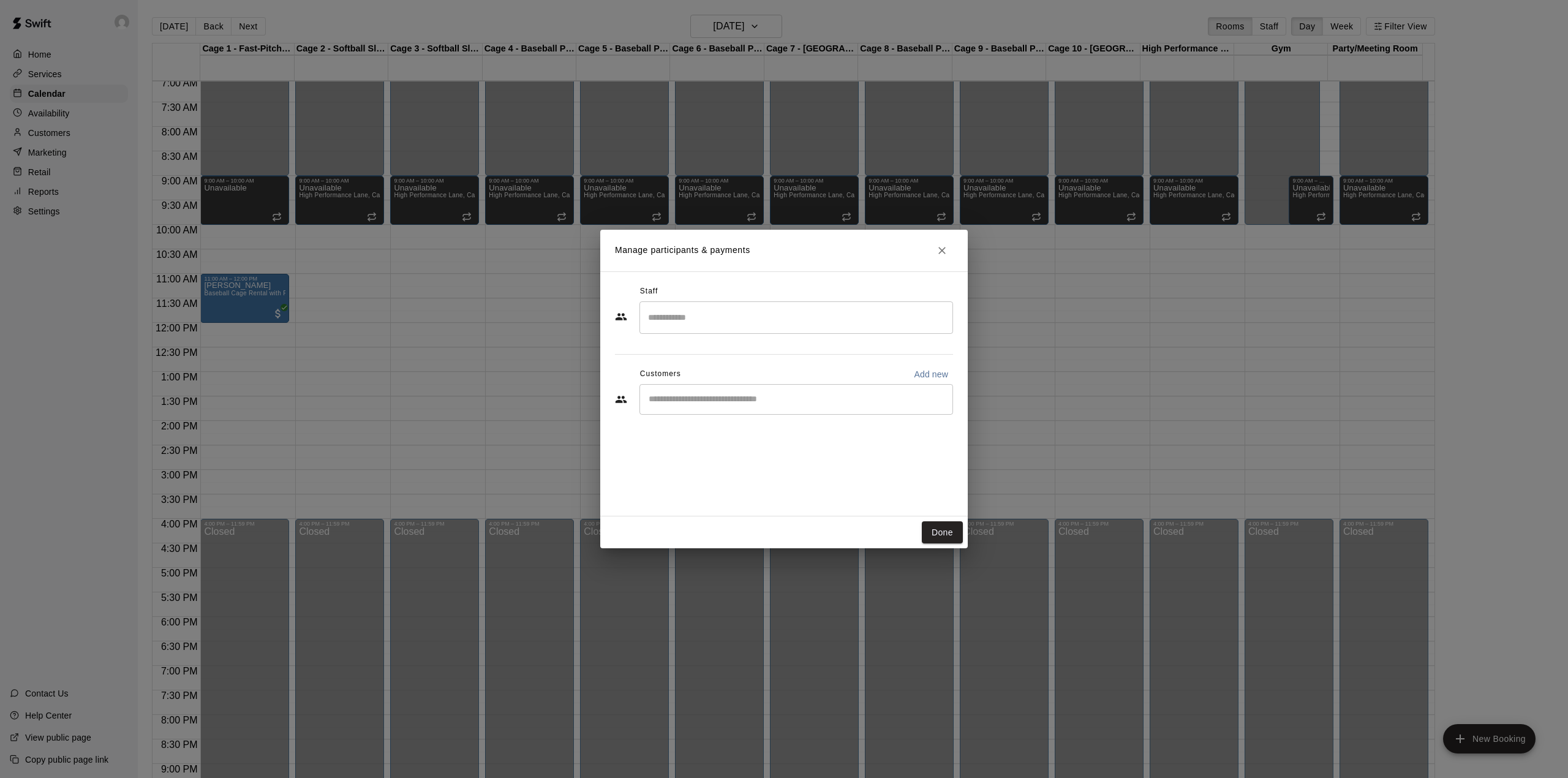
click at [726, 413] on div "​" at bounding box center [796, 399] width 314 height 31
type input "****"
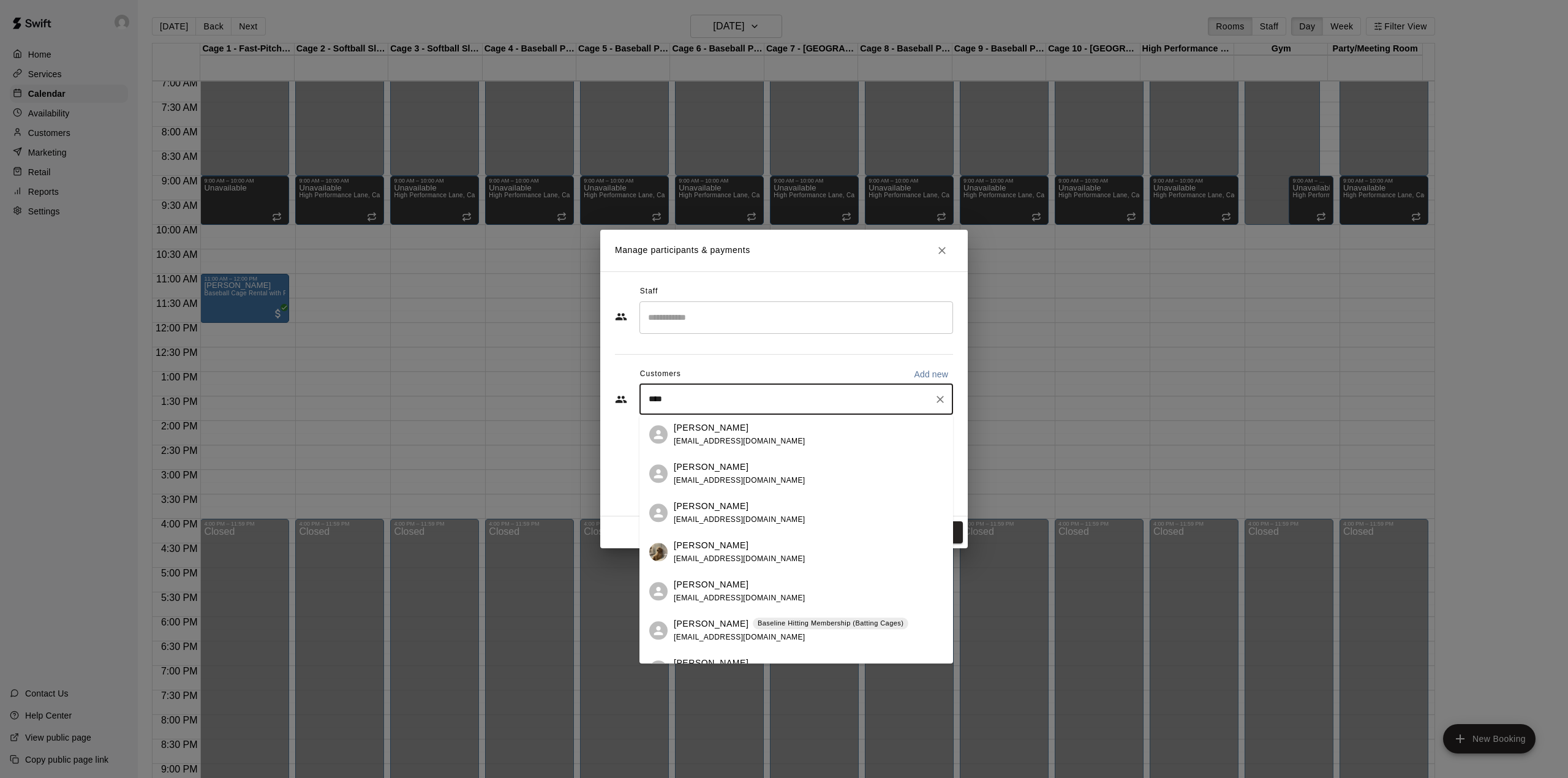
click at [758, 624] on p "Baseline Hitting Membership (Batting Cages)" at bounding box center [831, 623] width 146 height 10
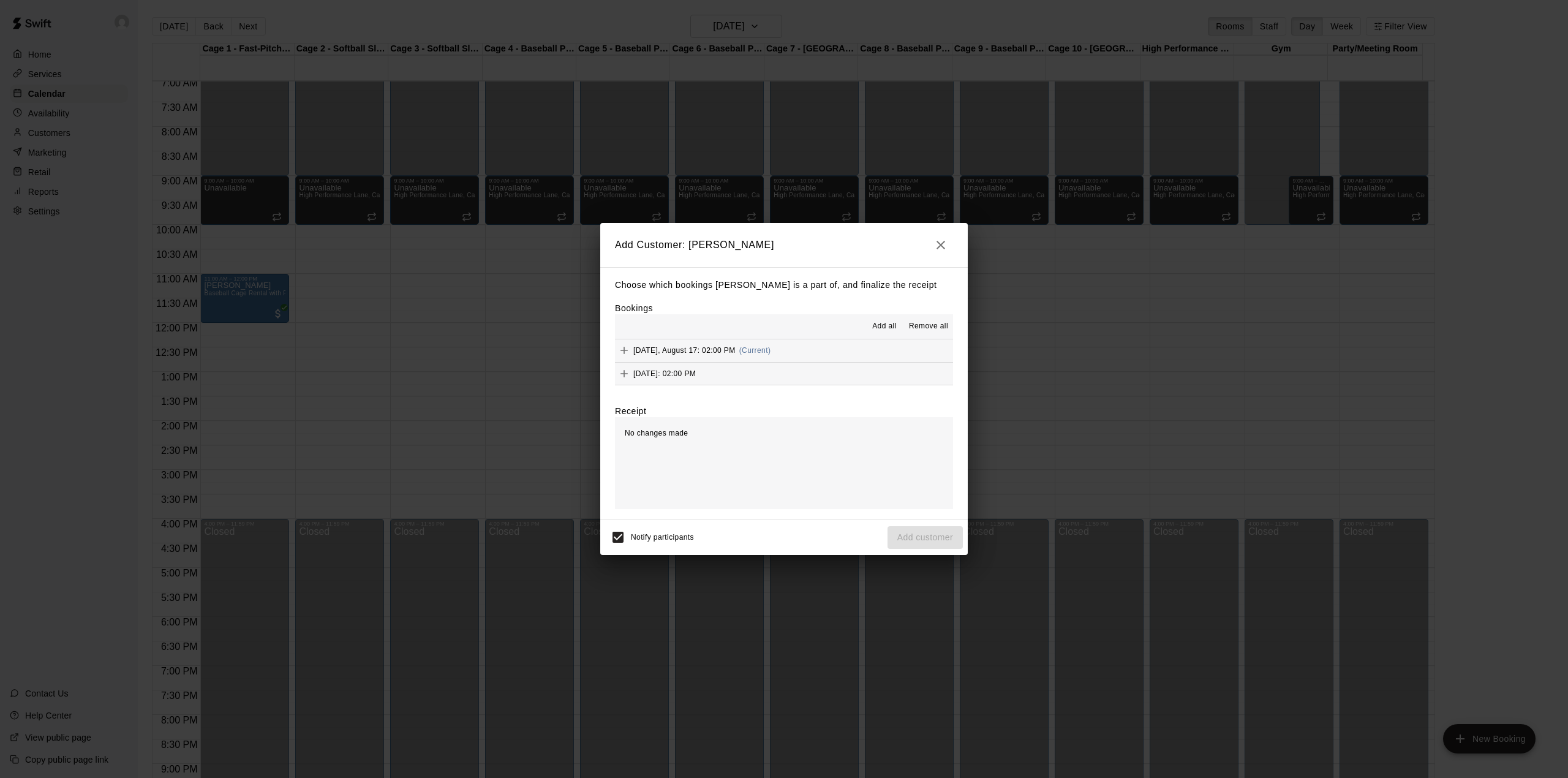
click at [885, 324] on span "Add all" at bounding box center [884, 326] width 24 height 13
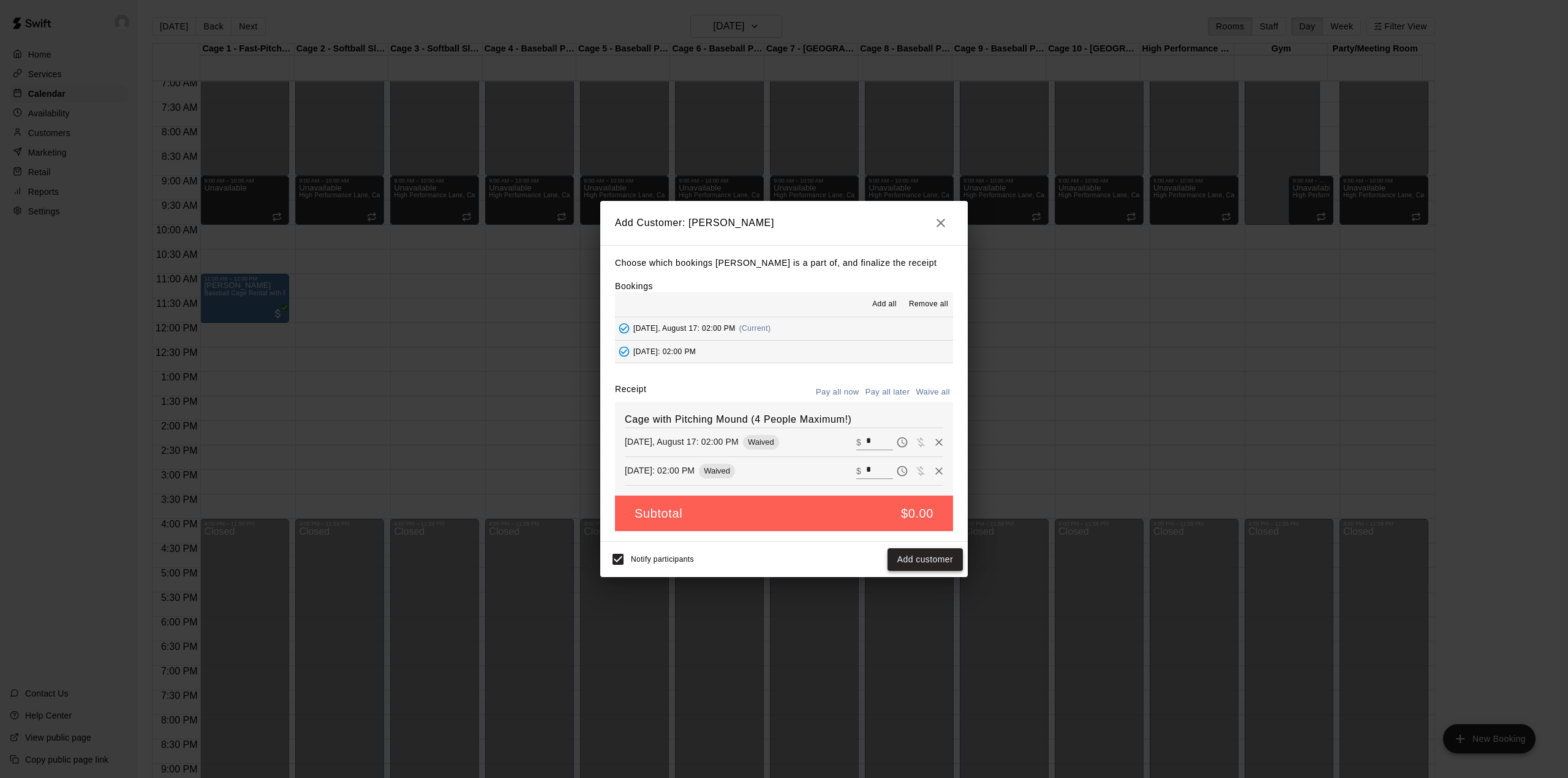
click at [924, 561] on button "Add customer" at bounding box center [925, 559] width 75 height 23
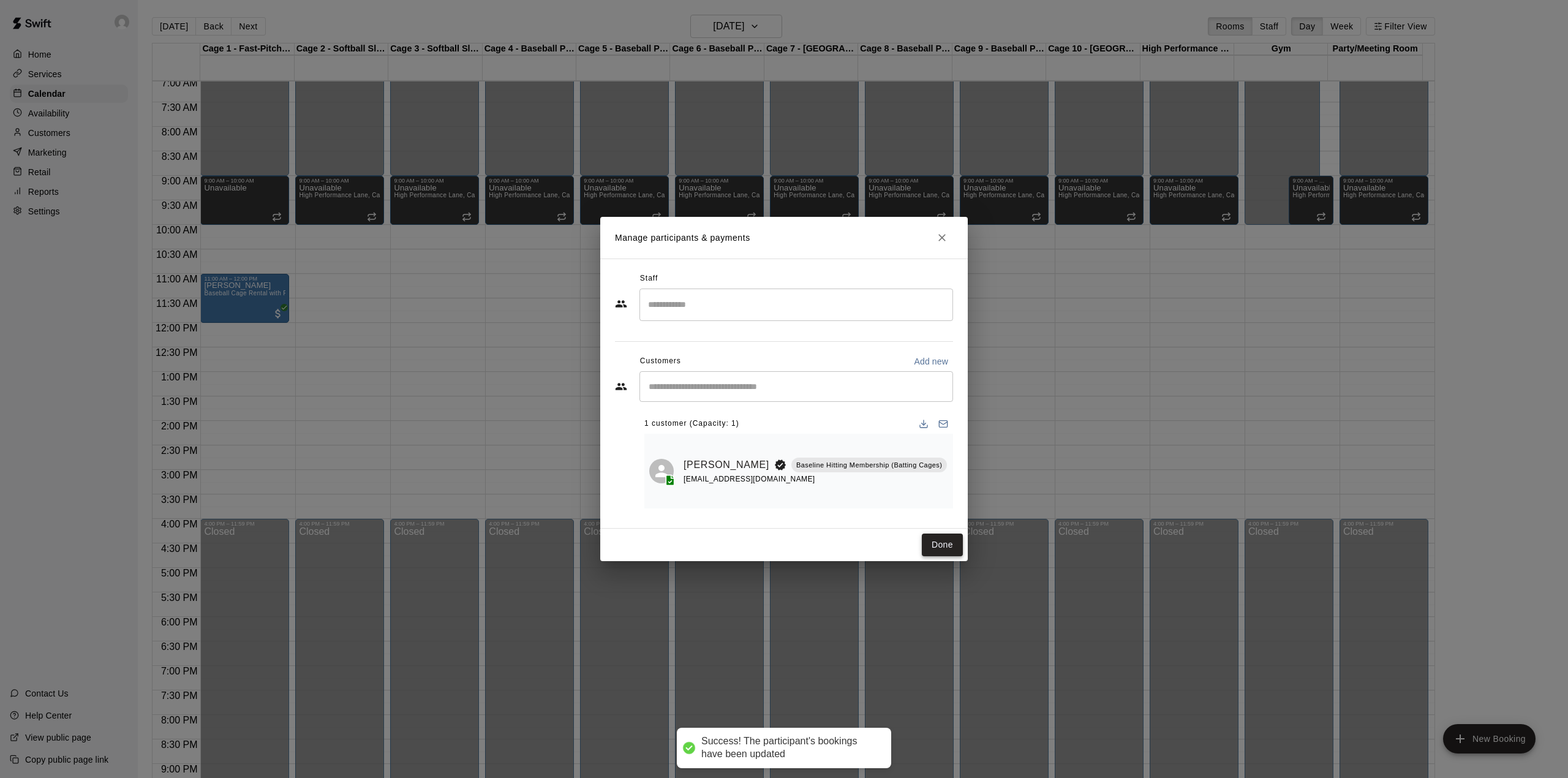
click at [942, 538] on button "Done" at bounding box center [942, 545] width 41 height 23
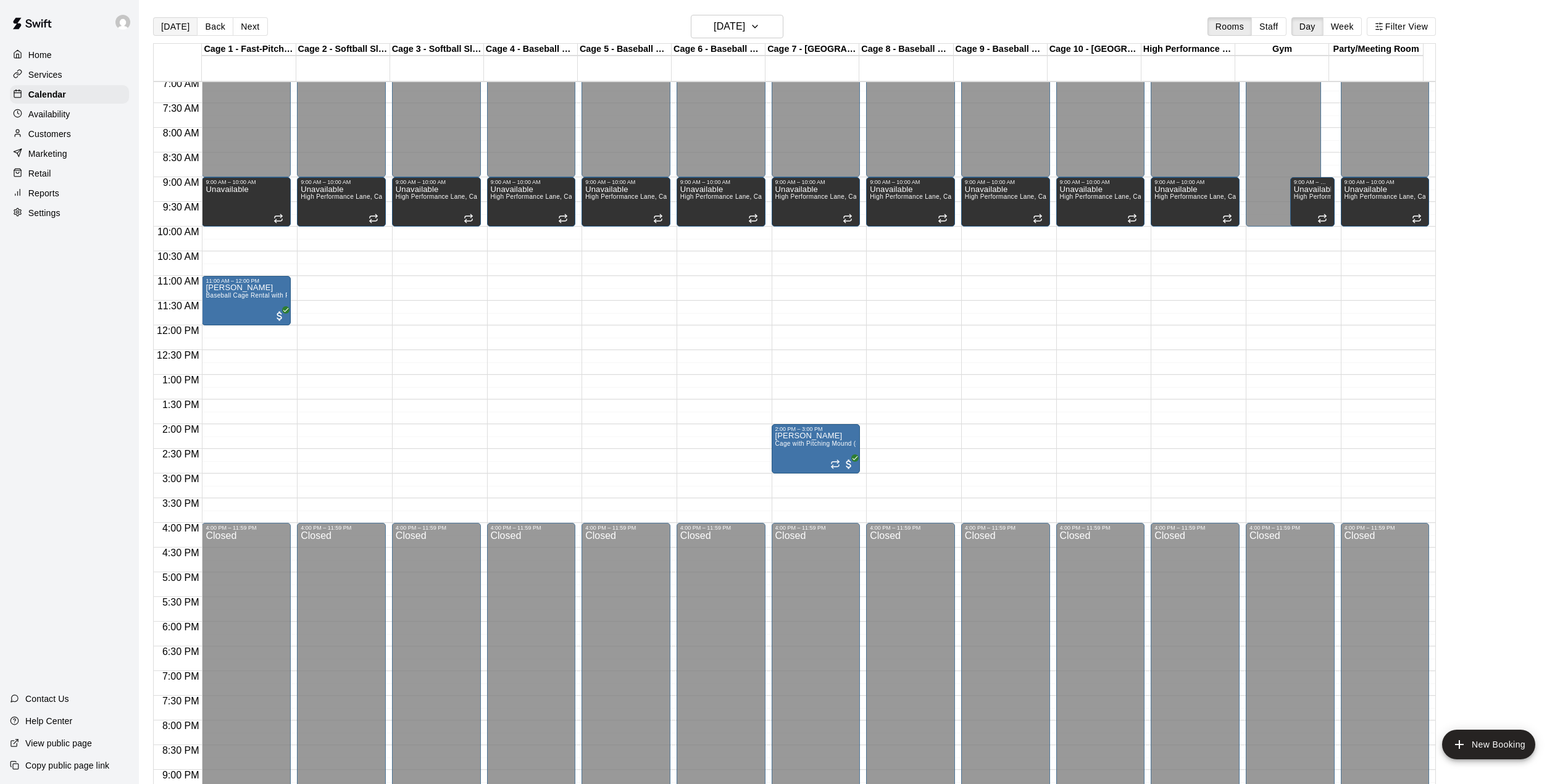
click at [170, 23] on button "[DATE]" at bounding box center [176, 27] width 45 height 18
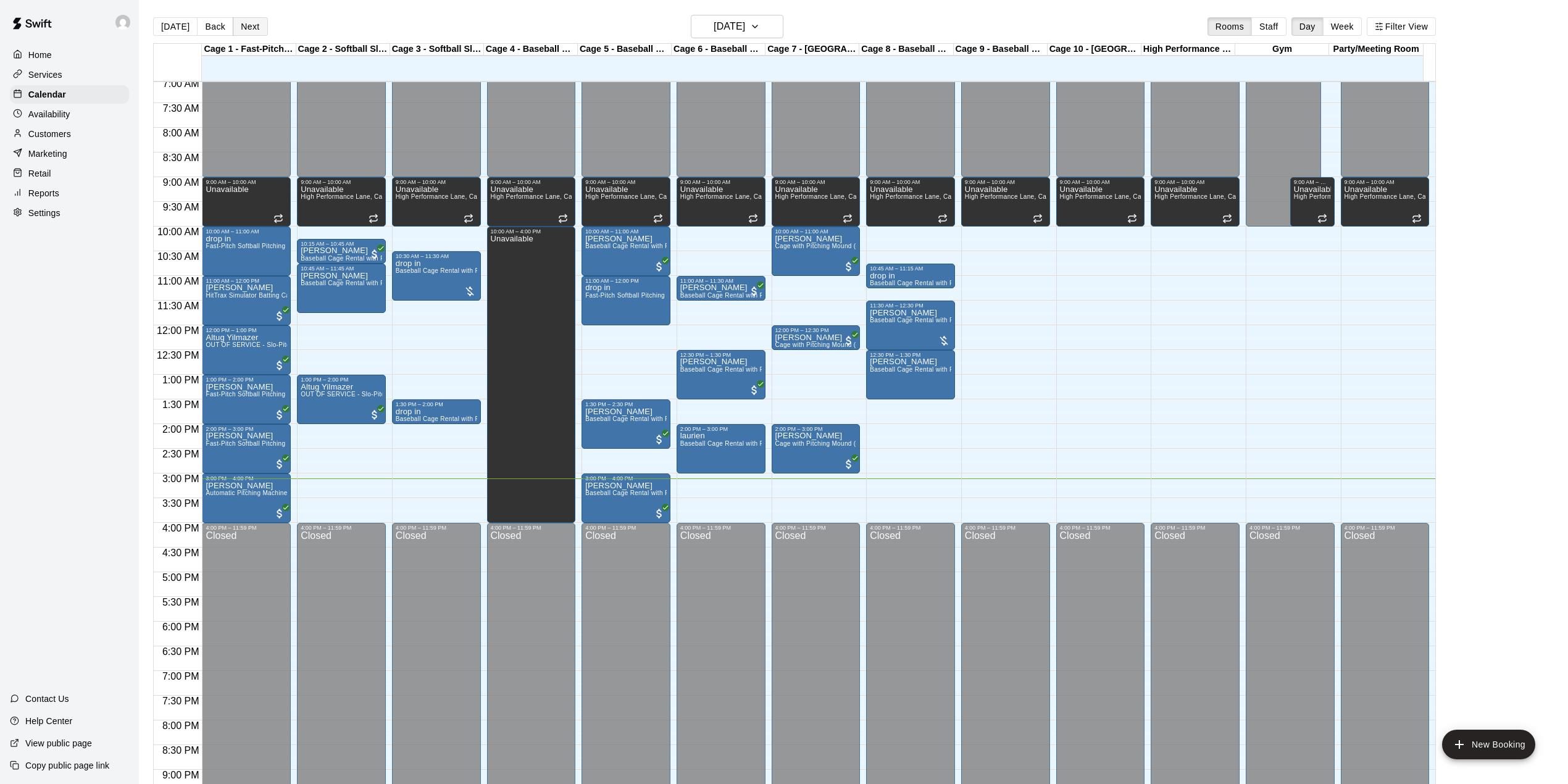
click at [253, 18] on button "Next" at bounding box center [250, 27] width 34 height 18
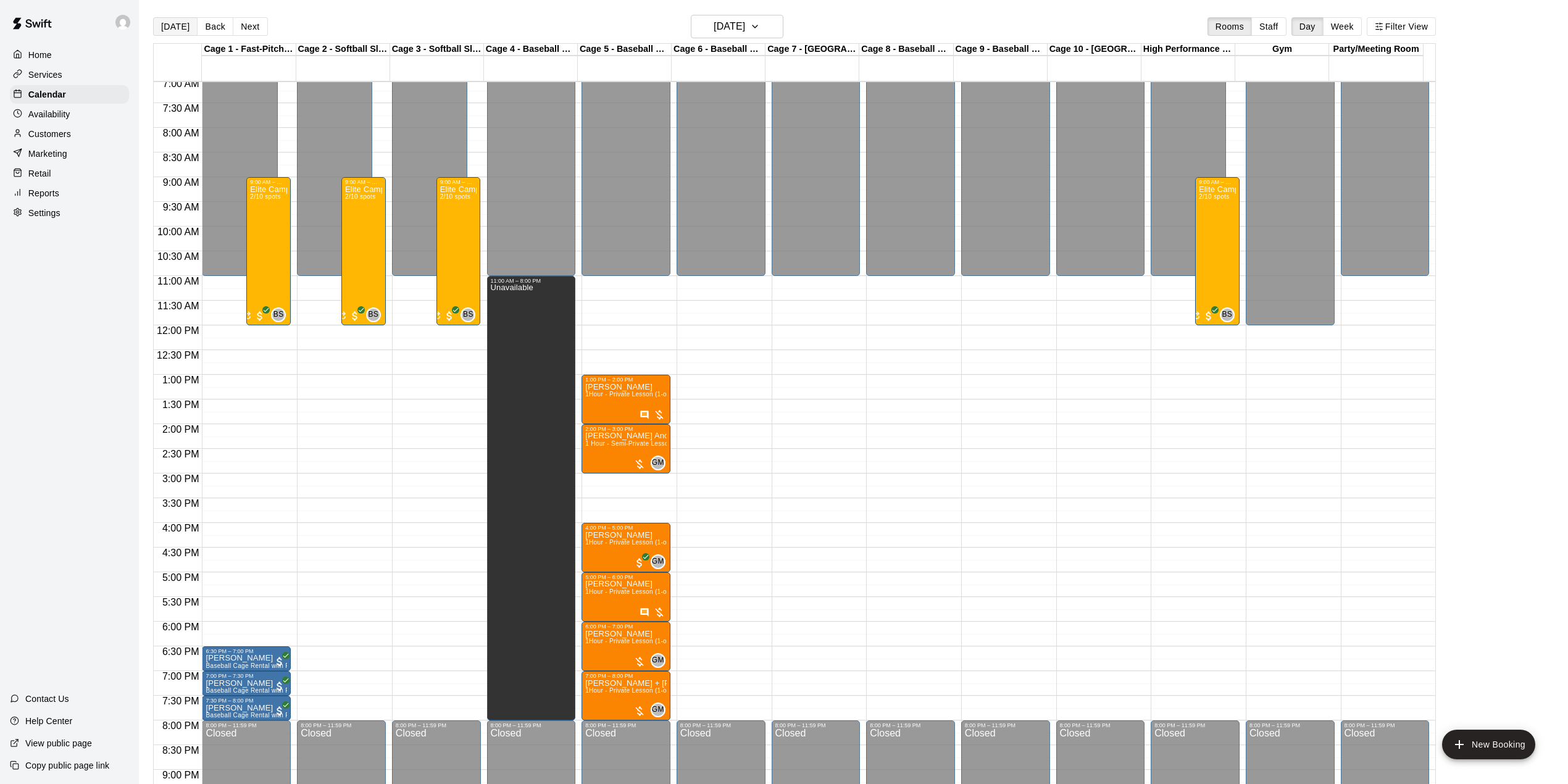
click at [176, 29] on button "[DATE]" at bounding box center [176, 27] width 45 height 18
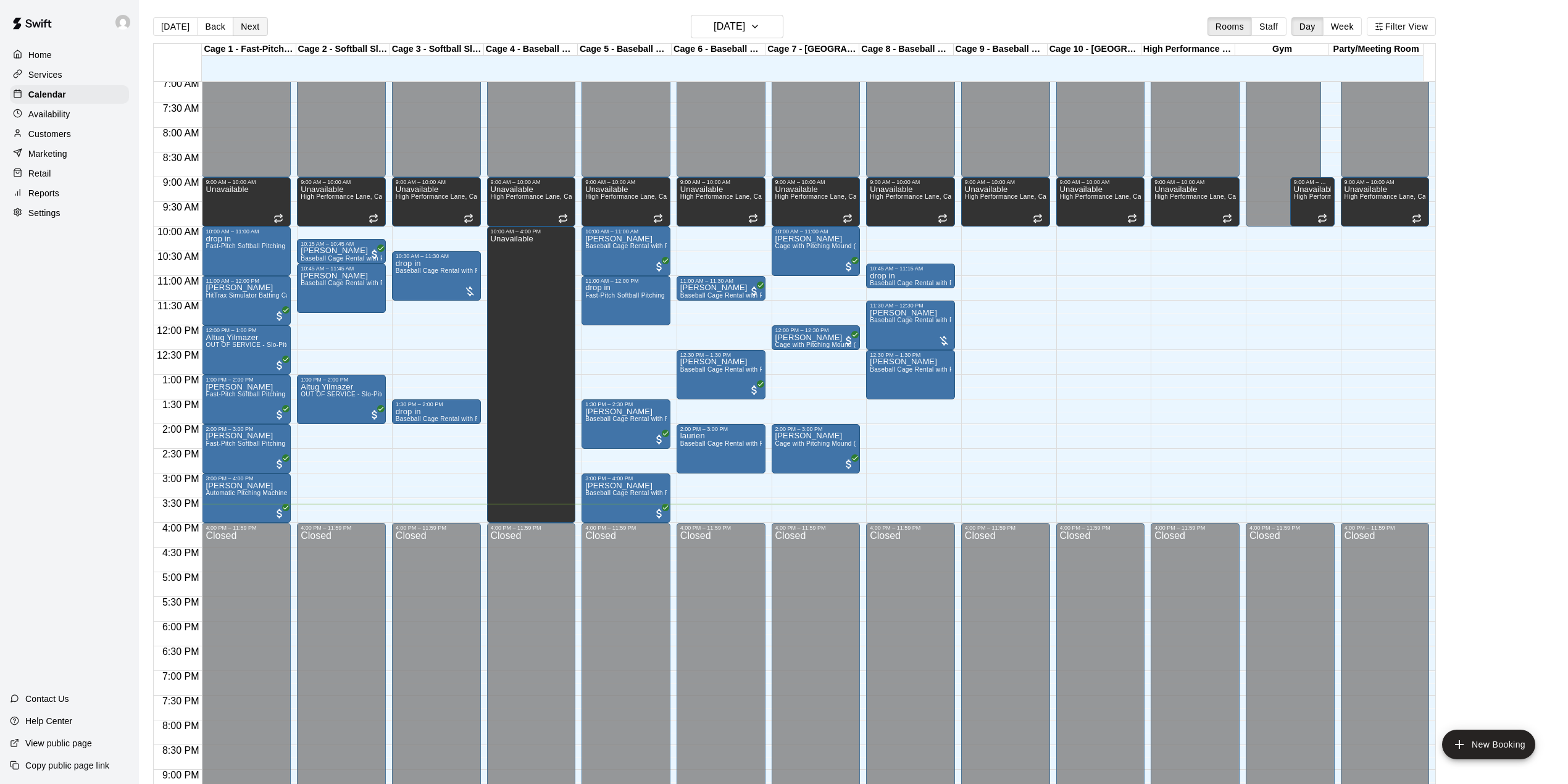
click at [249, 24] on button "Next" at bounding box center [250, 27] width 34 height 18
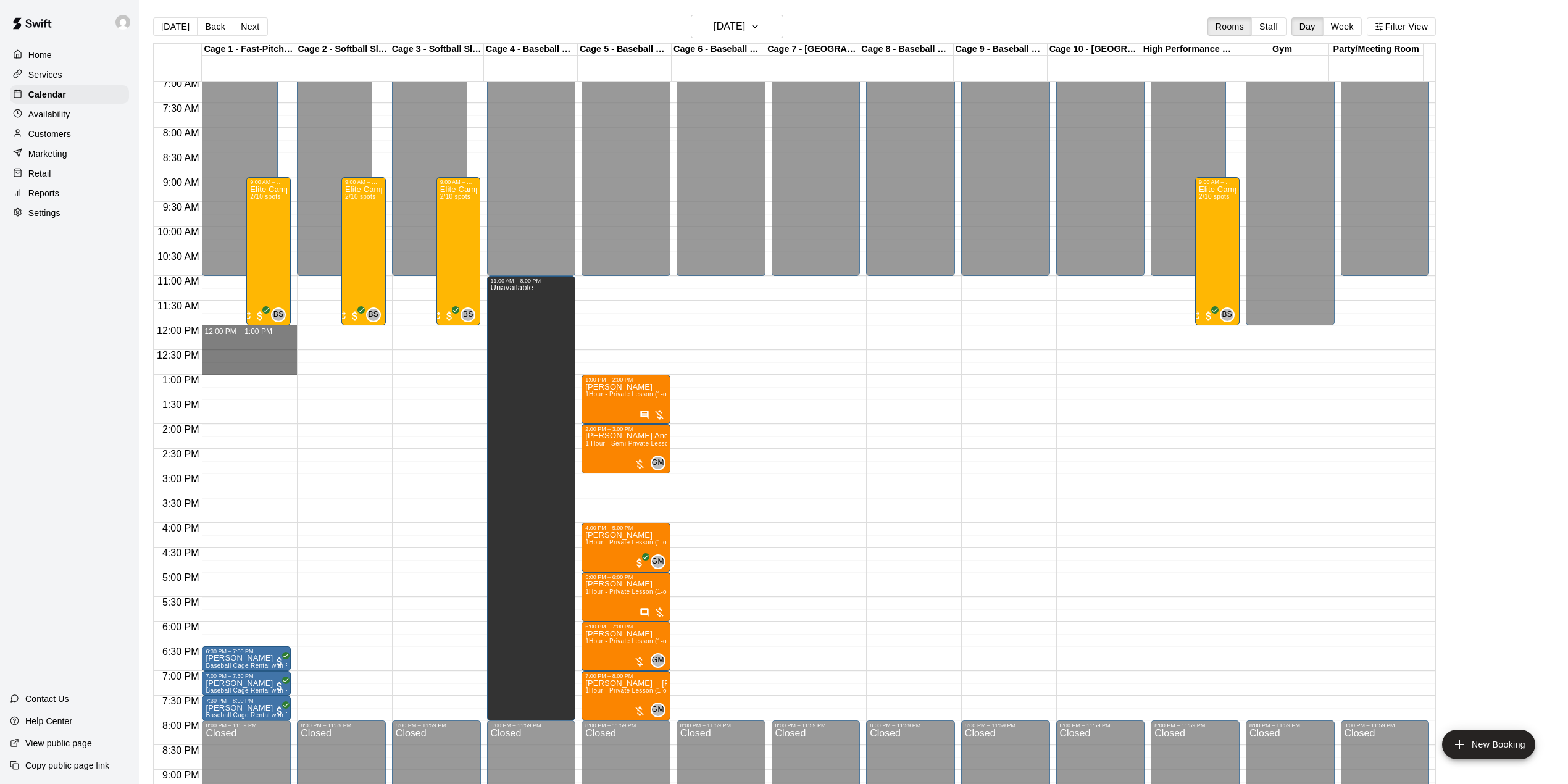
drag, startPoint x: 262, startPoint y: 327, endPoint x: 274, endPoint y: 369, distance: 43.7
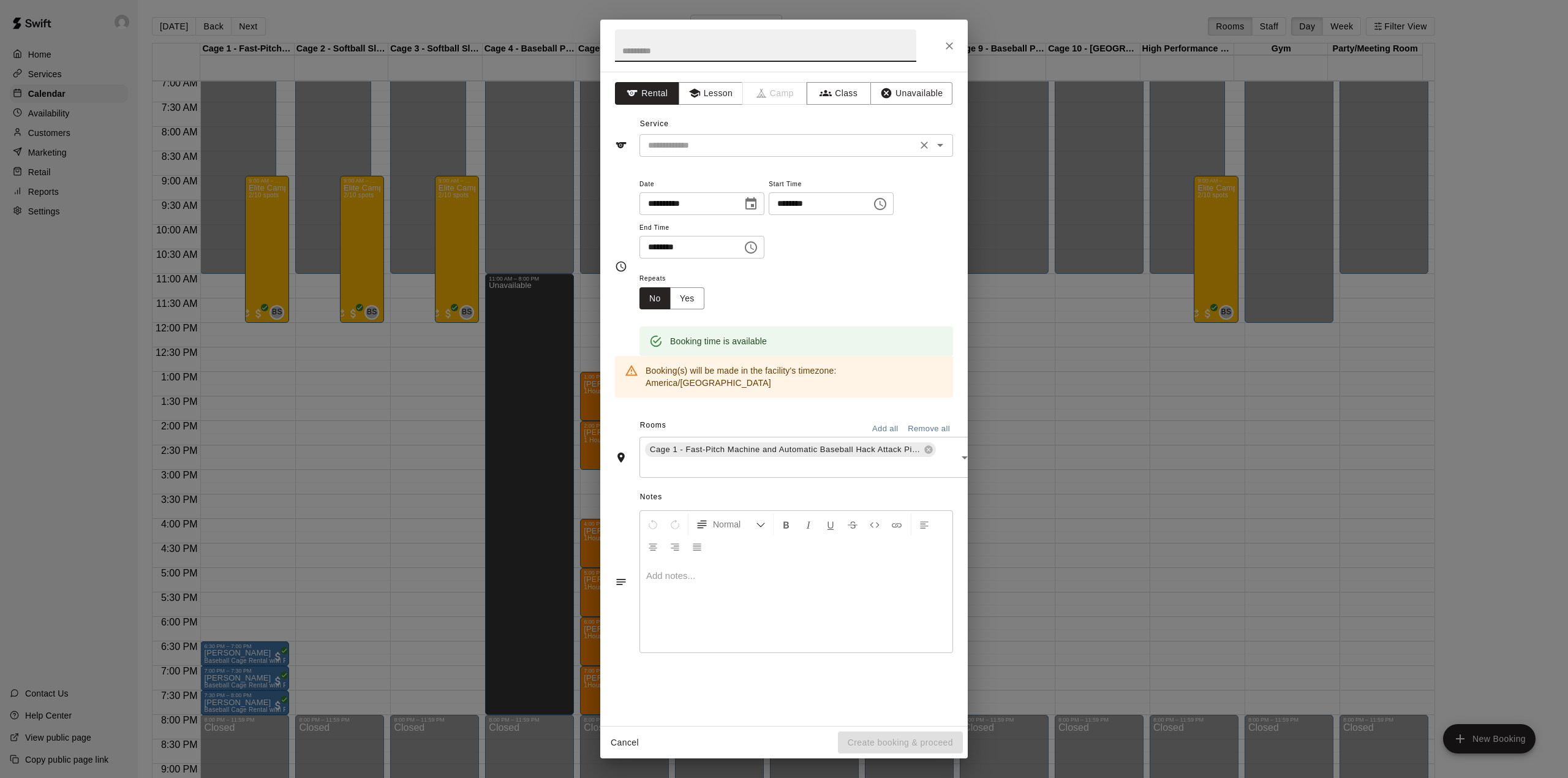
click at [704, 138] on input "text" at bounding box center [778, 145] width 270 height 15
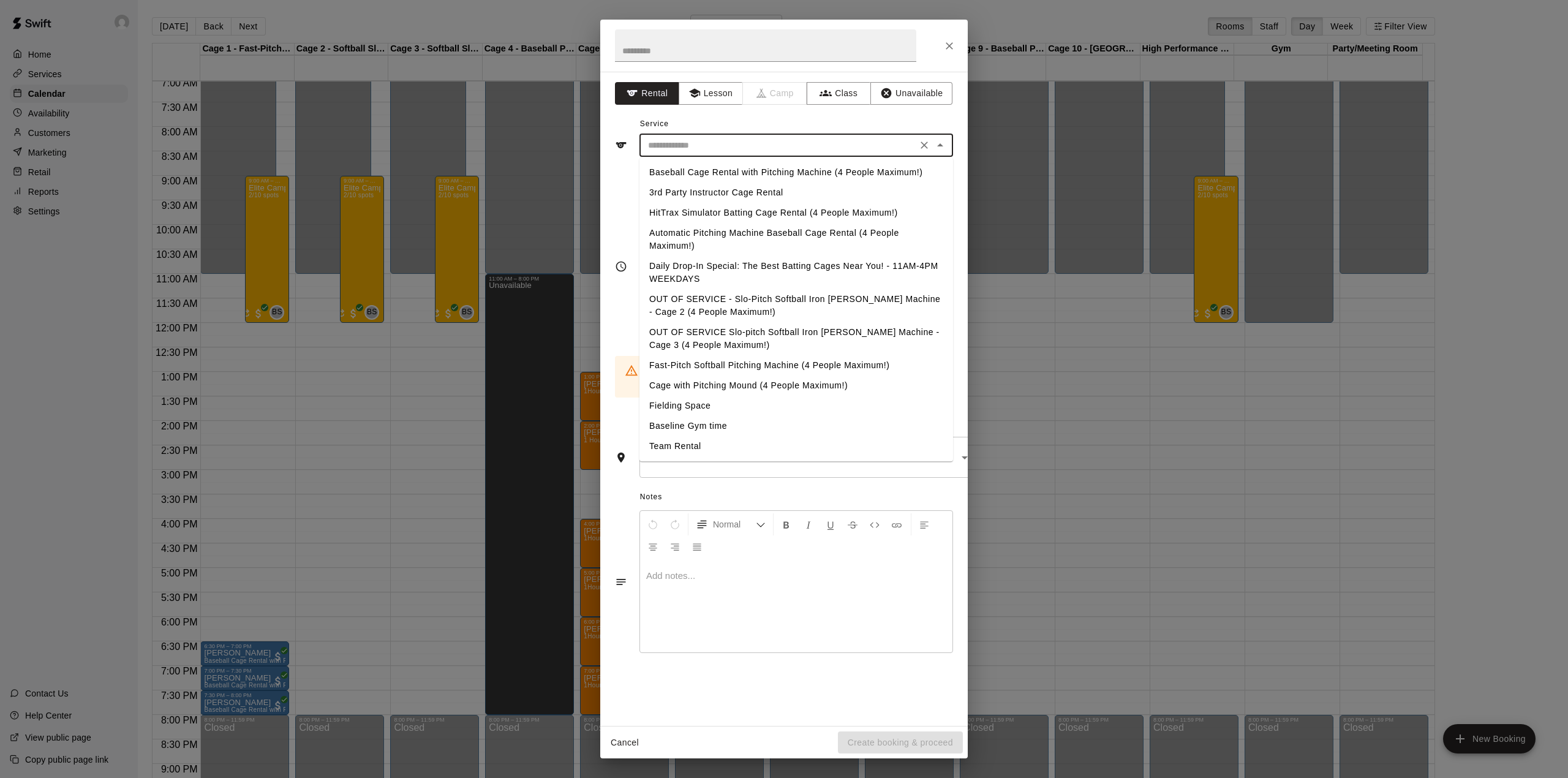
click at [674, 359] on li "Fast-Pitch Softball Pitching Machine (4 People Maximum!)" at bounding box center [796, 365] width 314 height 20
type input "**********"
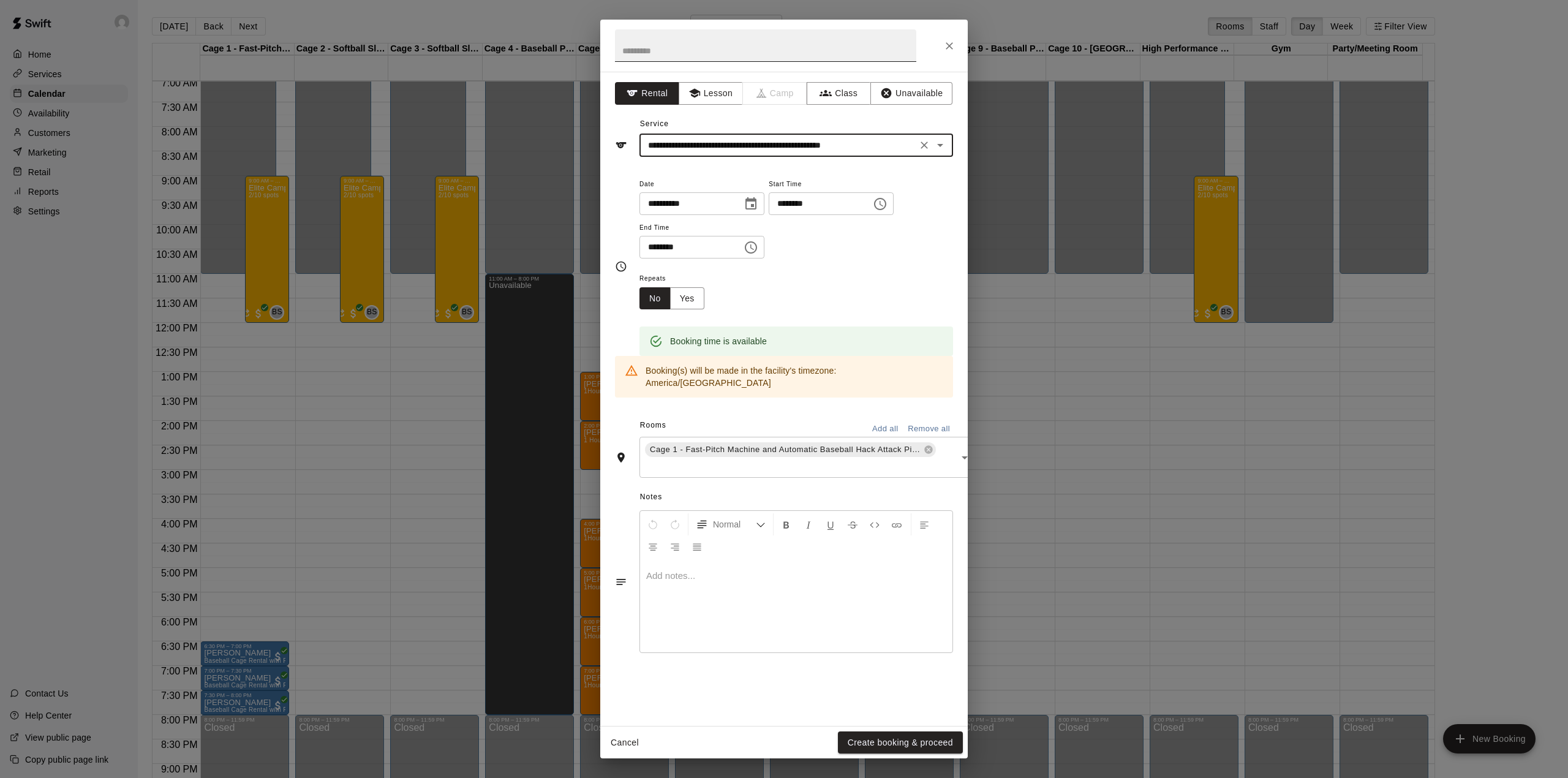
click at [675, 58] on input "text" at bounding box center [766, 45] width 301 height 33
type input "*****"
click at [900, 104] on button "Unavailable" at bounding box center [911, 93] width 82 height 23
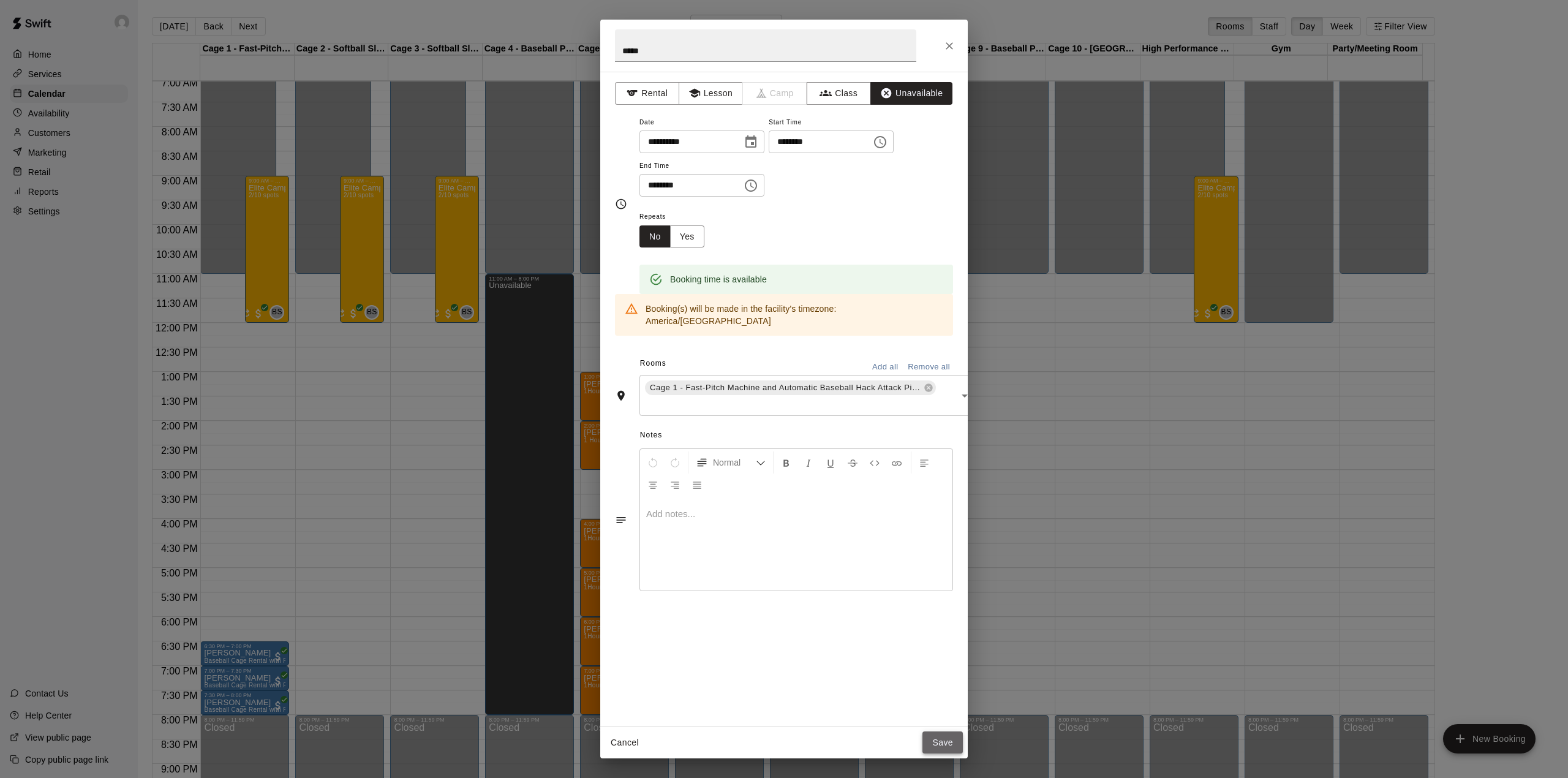
click at [941, 746] on button "Save" at bounding box center [942, 743] width 40 height 23
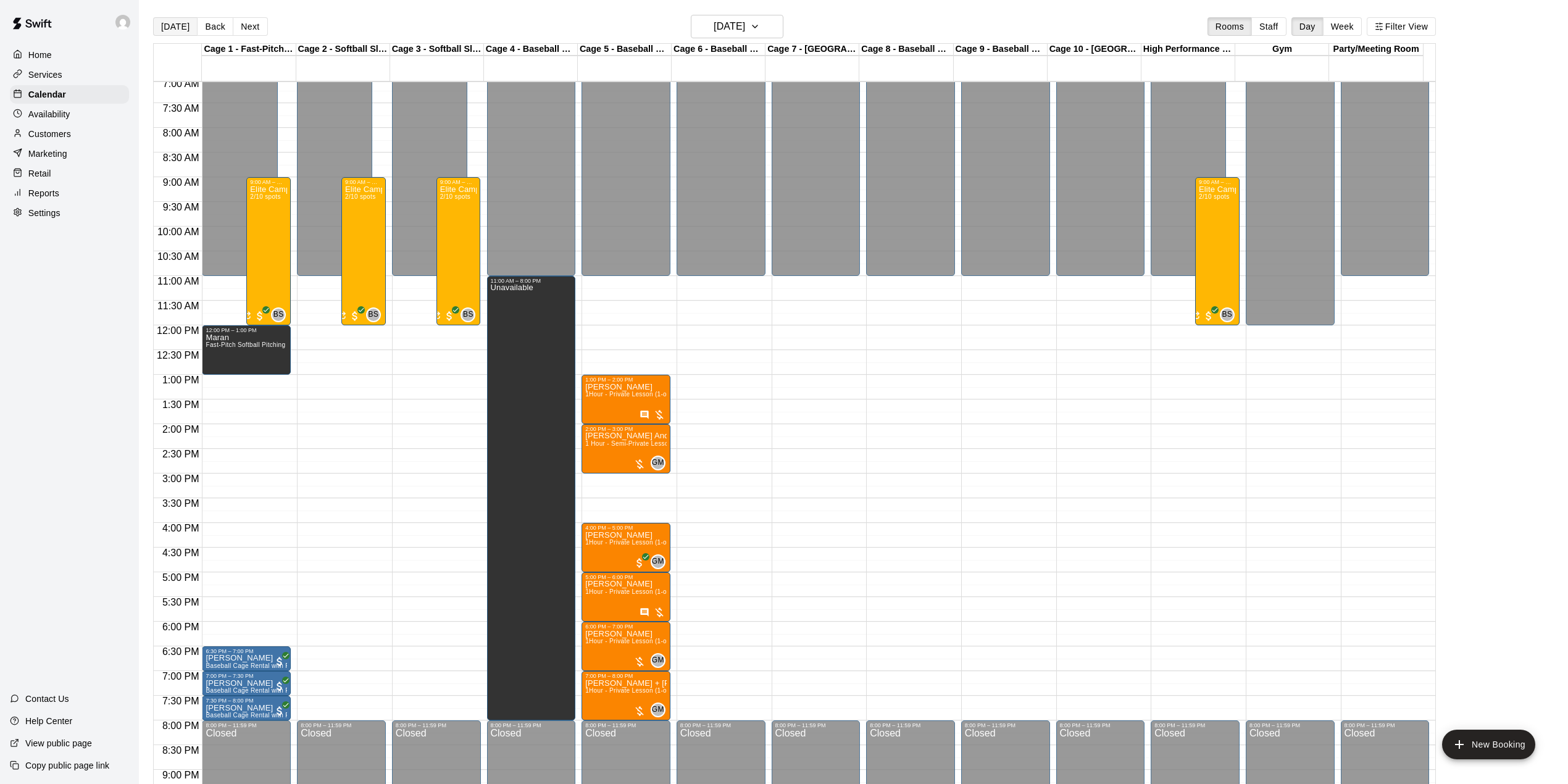
click at [171, 25] on button "[DATE]" at bounding box center [176, 27] width 45 height 18
